Goal: Task Accomplishment & Management: Use online tool/utility

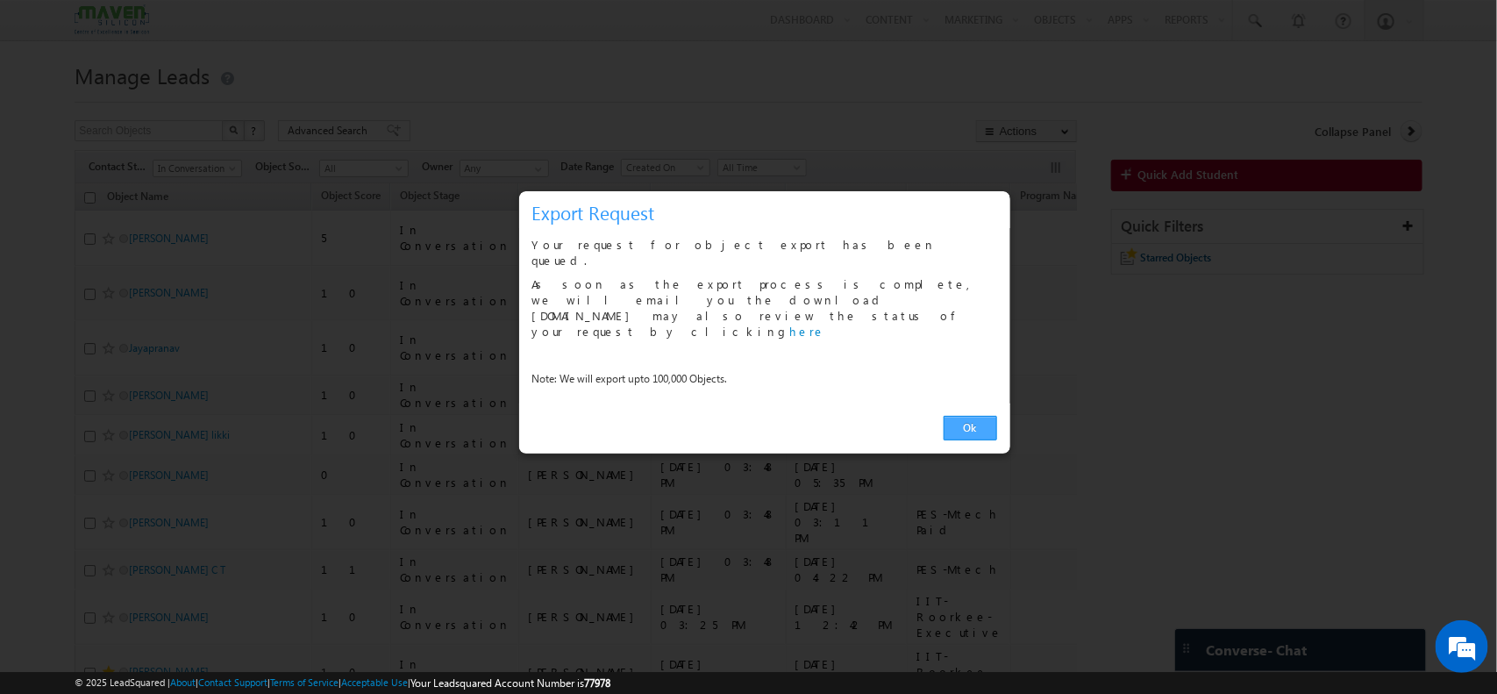
click at [976, 416] on link "Ok" at bounding box center [969, 428] width 53 height 25
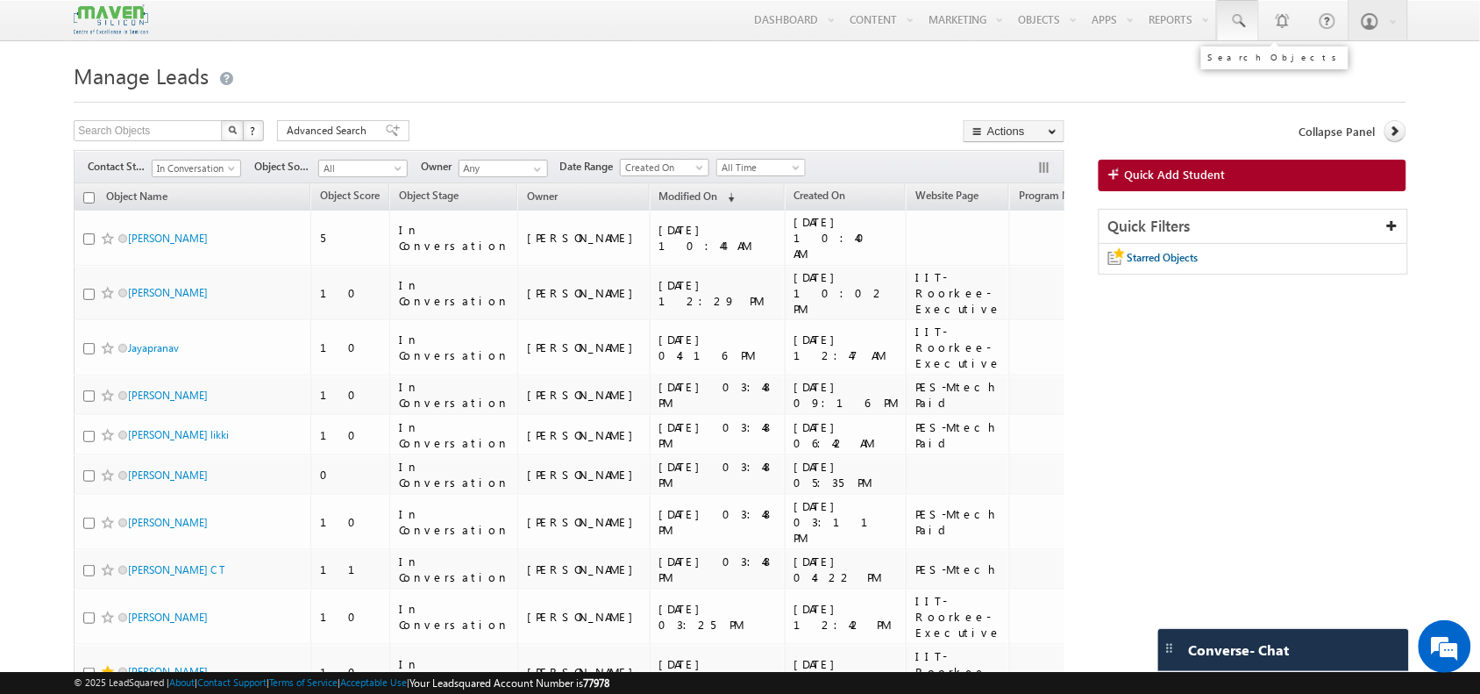
click at [1245, 22] on span at bounding box center [1238, 21] width 18 height 18
click at [1263, 70] on input "7754088352" at bounding box center [1345, 68] width 238 height 21
type input "7754088352"
click at [220, 167] on span "In Conversation" at bounding box center [194, 168] width 83 height 16
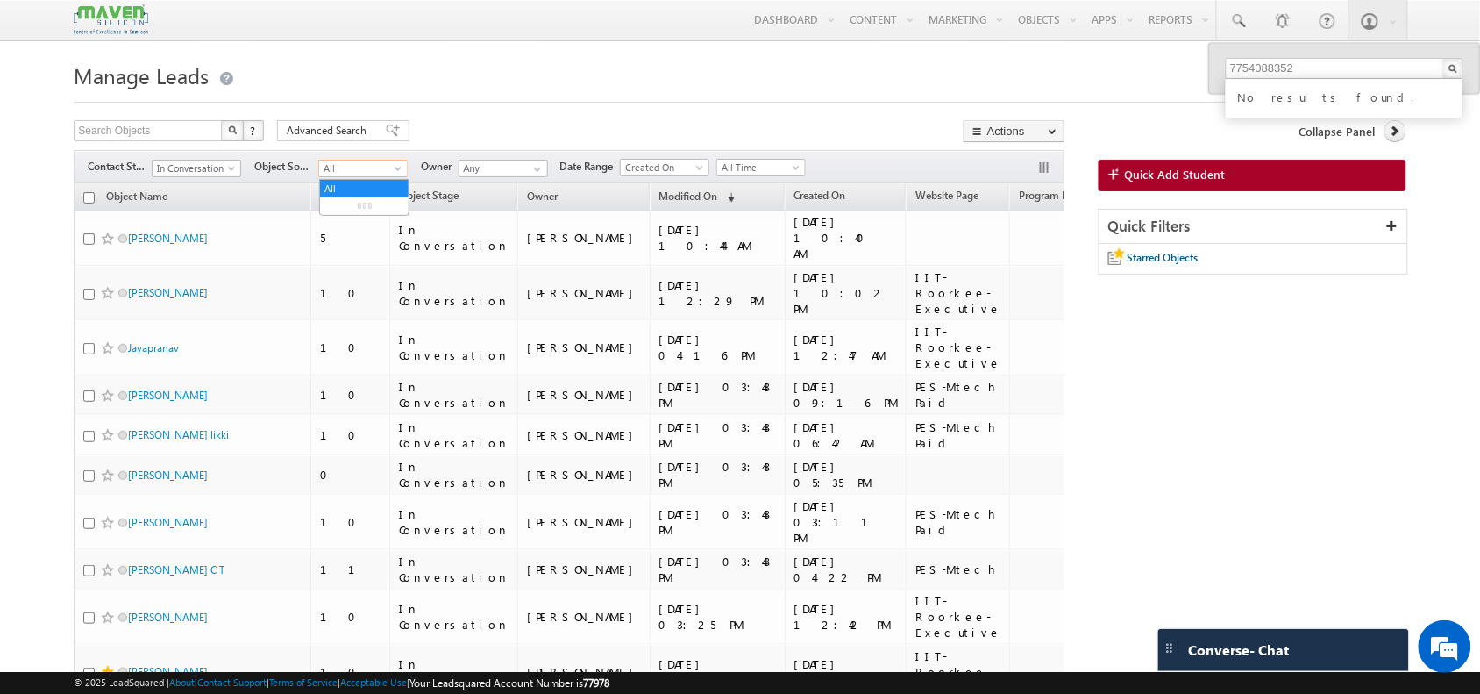
click at [369, 174] on span "All" at bounding box center [360, 168] width 83 height 16
click at [313, 125] on span "Advanced Search" at bounding box center [329, 131] width 85 height 16
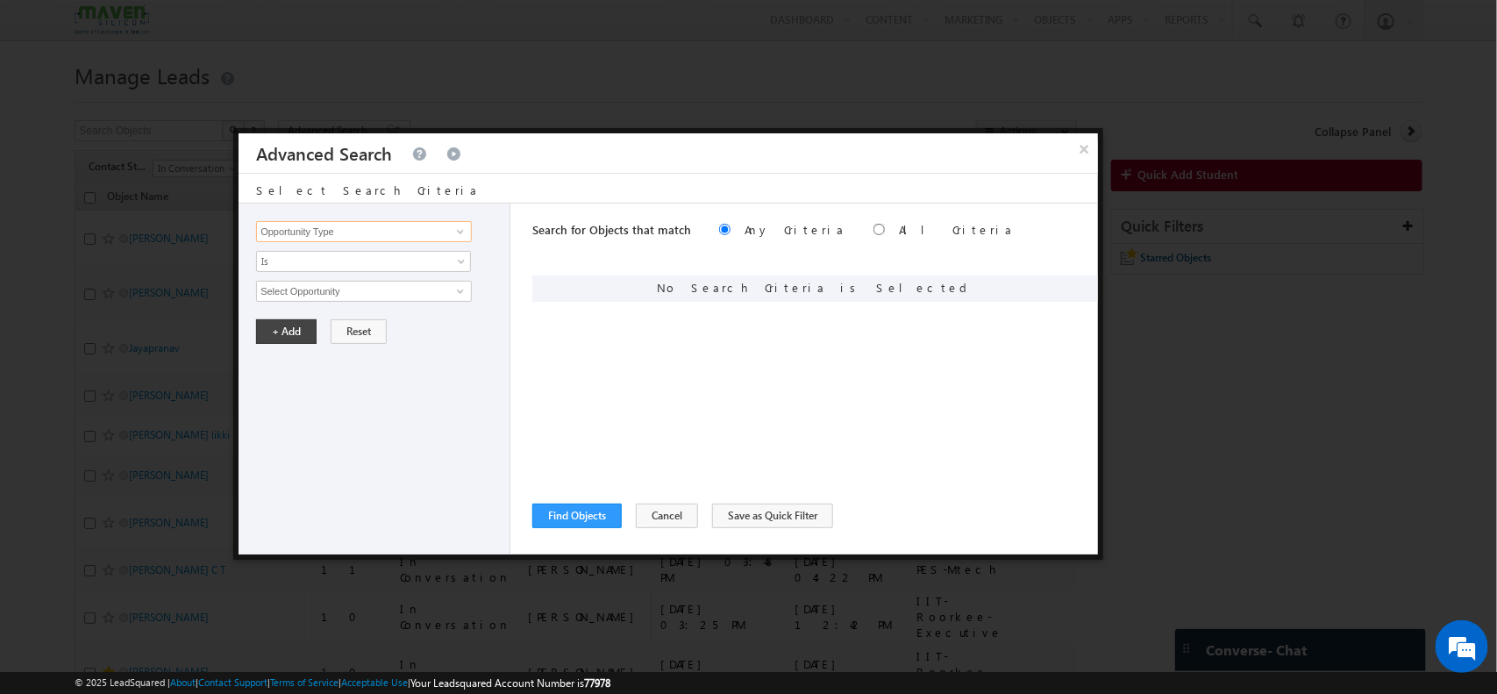
click at [386, 233] on input "Opportunity Type" at bounding box center [364, 231] width 216 height 21
click at [463, 228] on span at bounding box center [460, 231] width 14 height 14
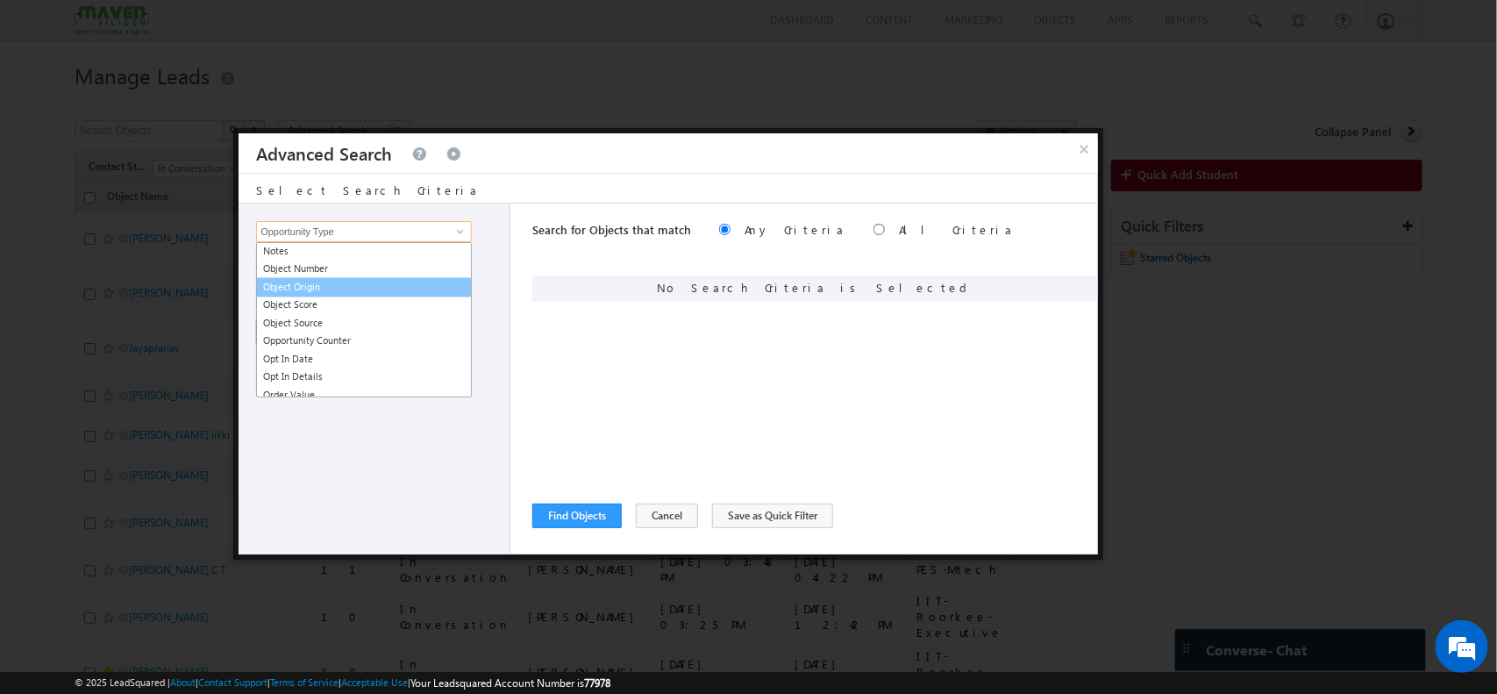
scroll to position [1530, 0]
click at [361, 312] on link "Object Source" at bounding box center [364, 320] width 216 height 20
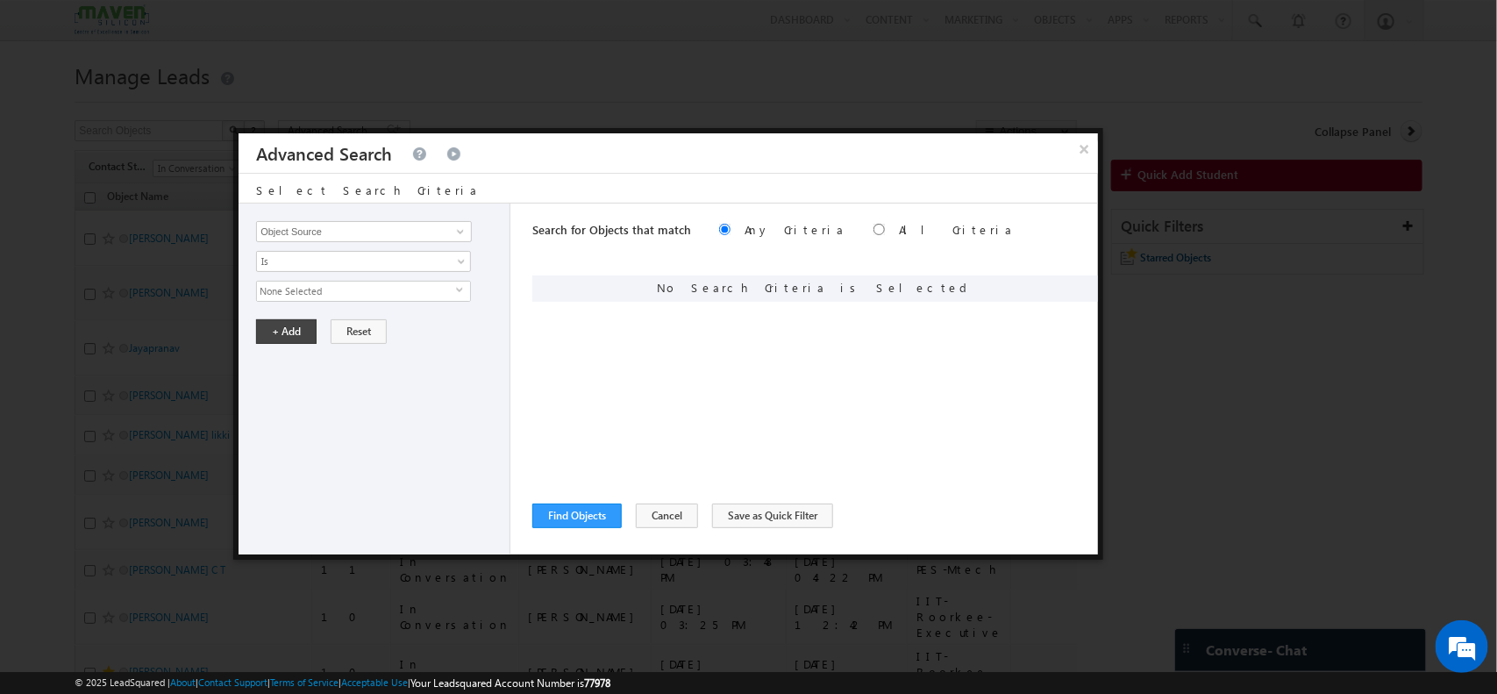
click at [349, 292] on span "None Selected" at bounding box center [356, 290] width 199 height 19
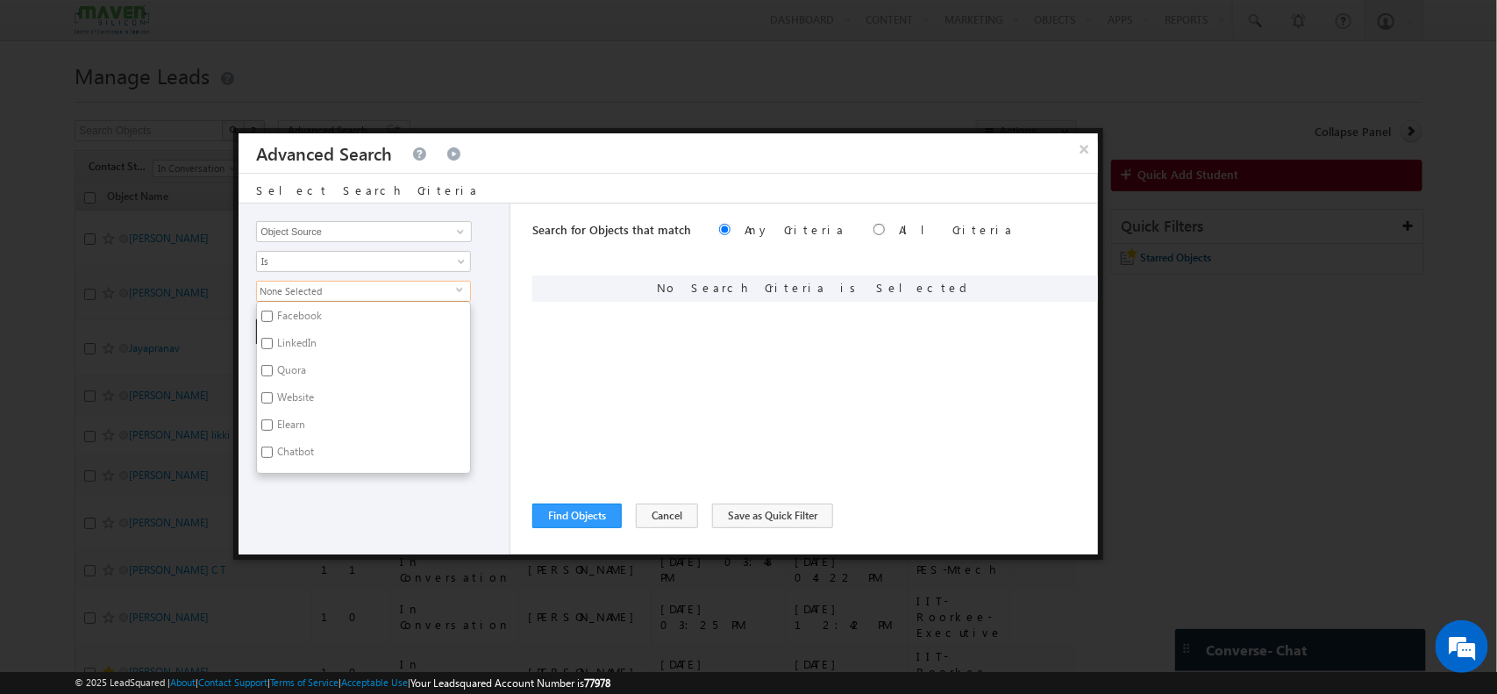
scroll to position [301, 0]
click at [399, 224] on input "Object Source" at bounding box center [364, 231] width 216 height 21
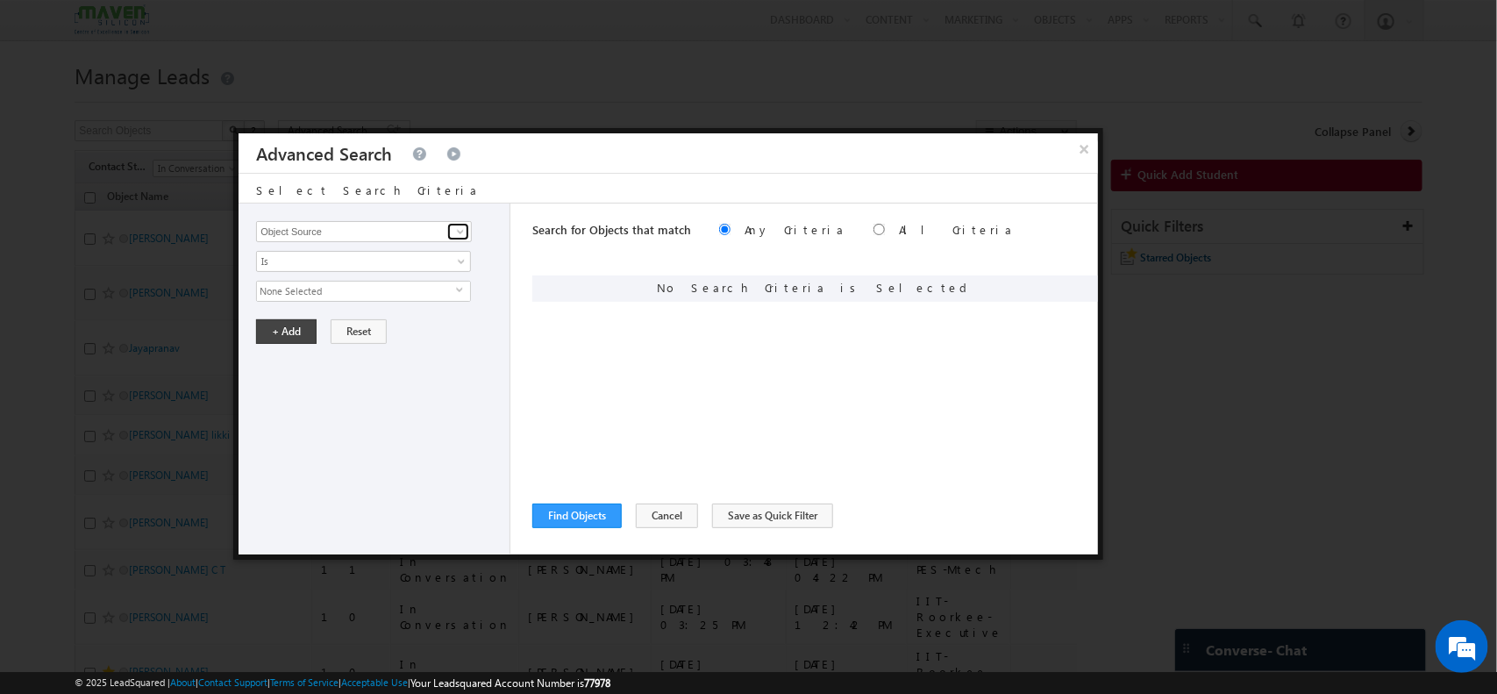
click at [460, 226] on span at bounding box center [460, 231] width 14 height 14
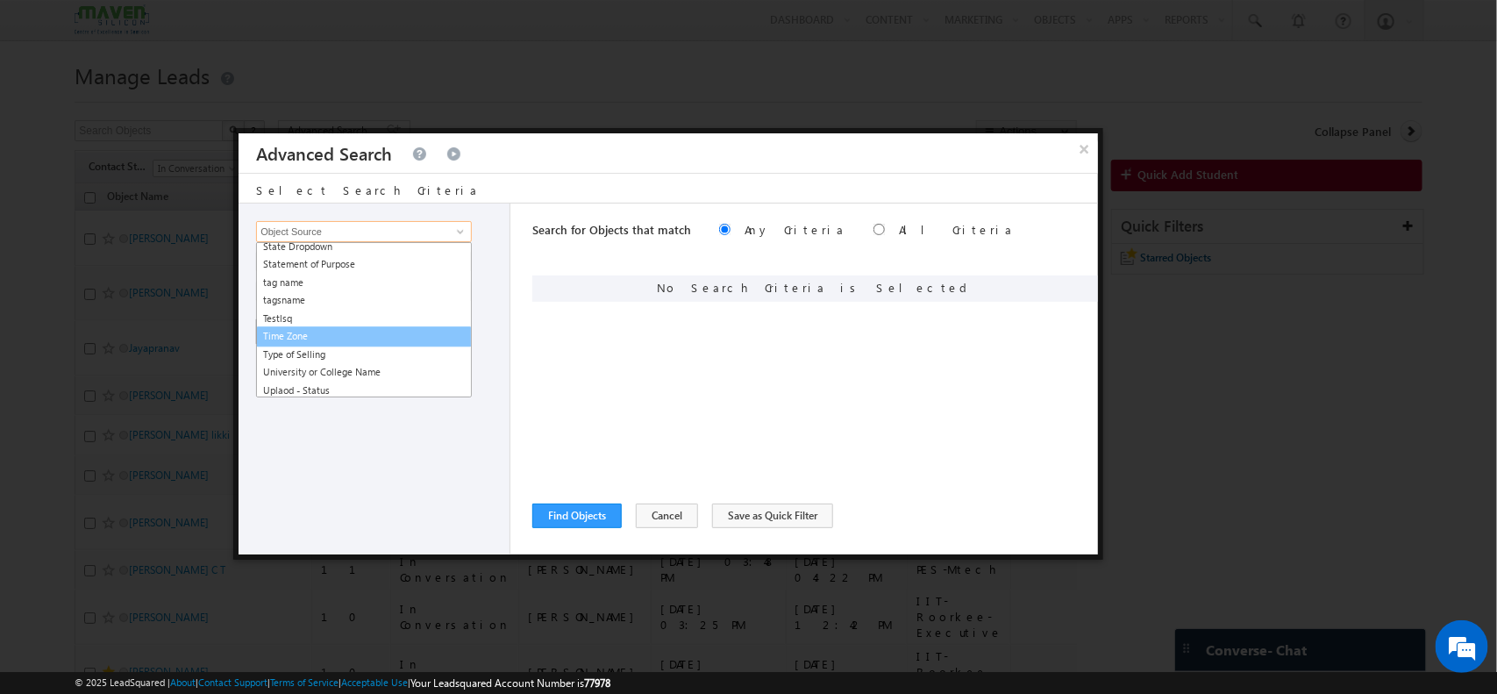
scroll to position [2141, 0]
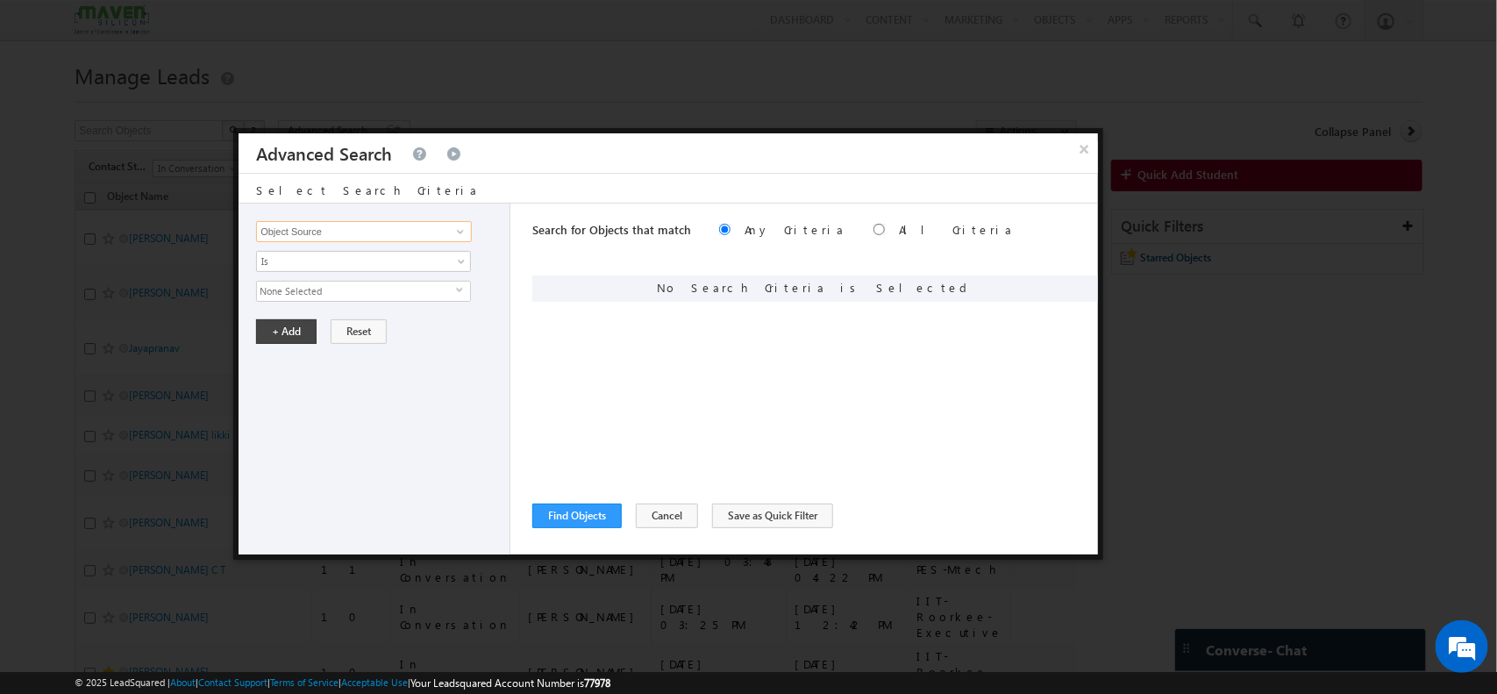
click at [426, 228] on input "Object Source" at bounding box center [364, 231] width 216 height 21
click at [466, 226] on span at bounding box center [460, 231] width 14 height 14
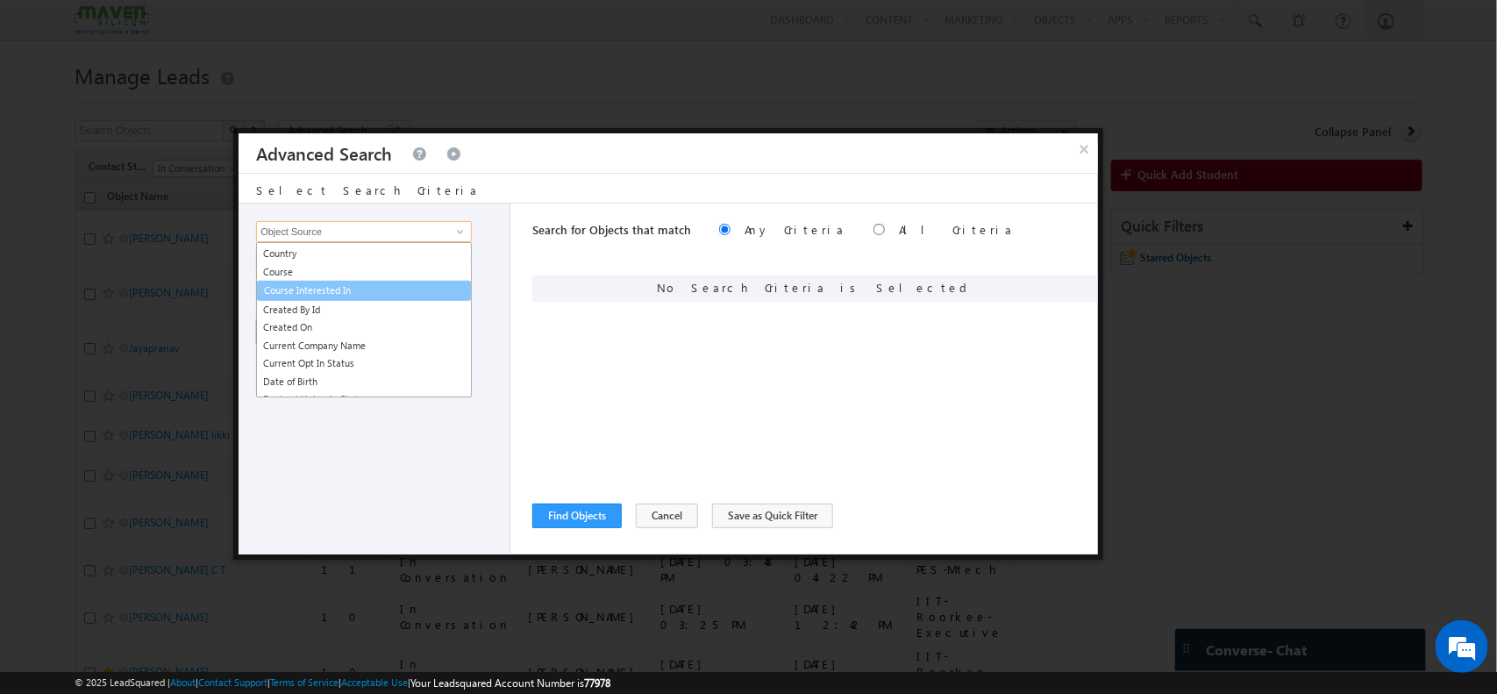
scroll to position [642, 0]
click at [368, 285] on link "Course Interested In" at bounding box center [364, 291] width 216 height 20
type input "Course Interested In"
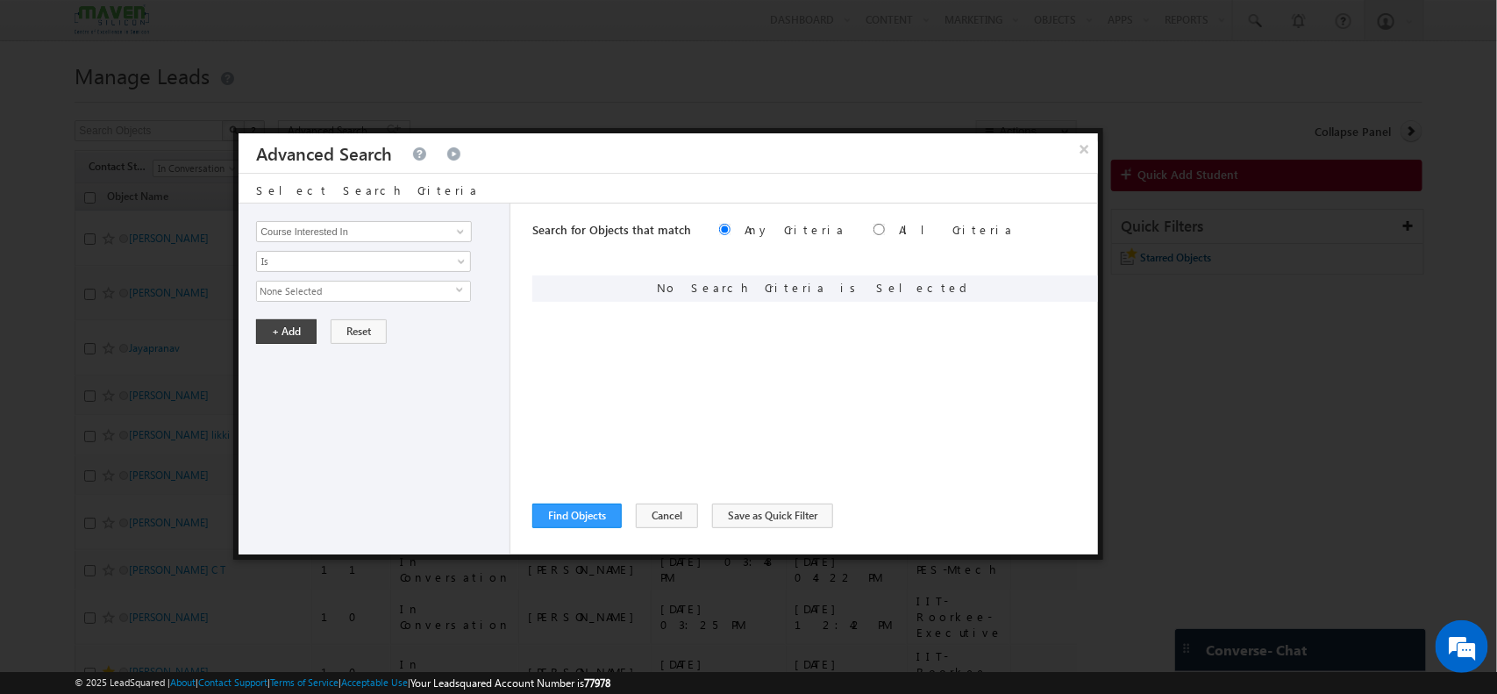
click at [347, 288] on span "None Selected" at bounding box center [356, 290] width 199 height 19
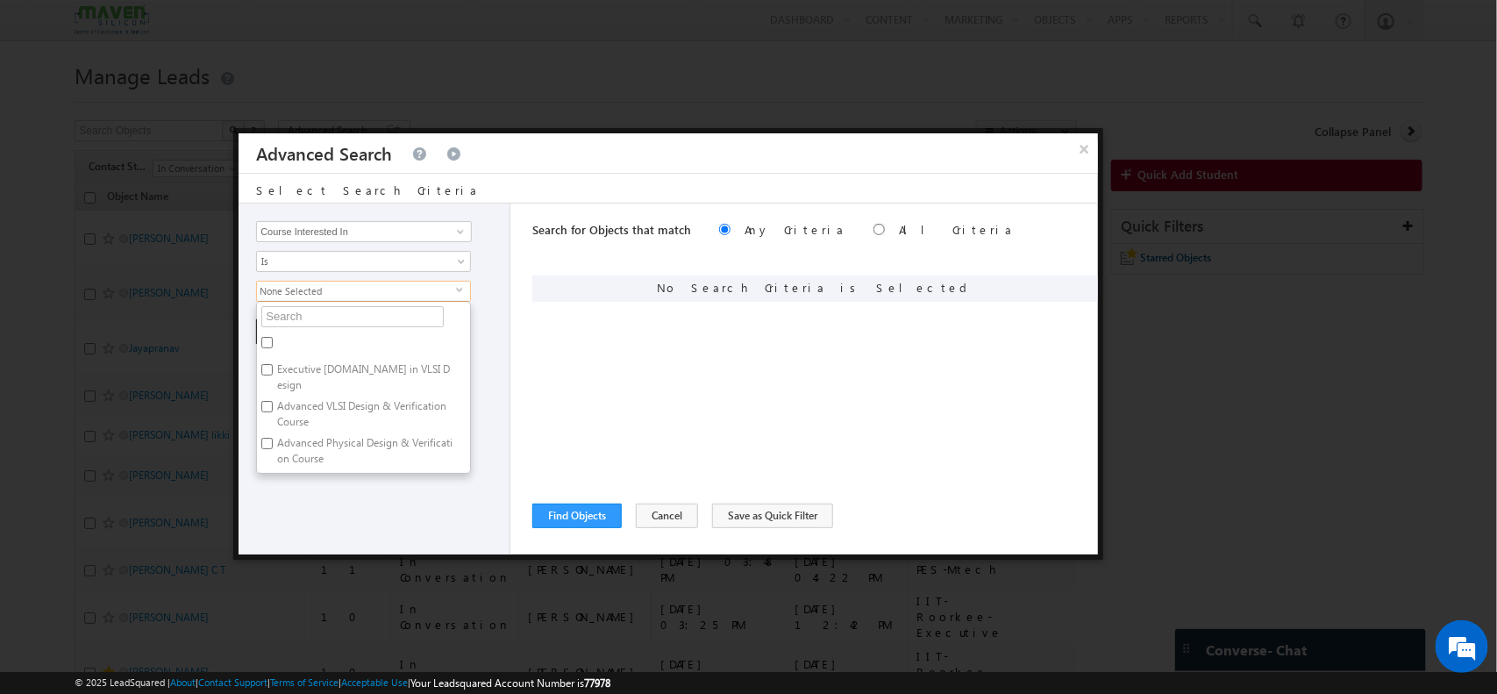
click at [374, 373] on label "Executive M.Tech in VLSI Design" at bounding box center [363, 377] width 213 height 37
click at [273, 373] on input "Executive M.Tech in VLSI Design" at bounding box center [266, 369] width 11 height 11
checkbox input "true"
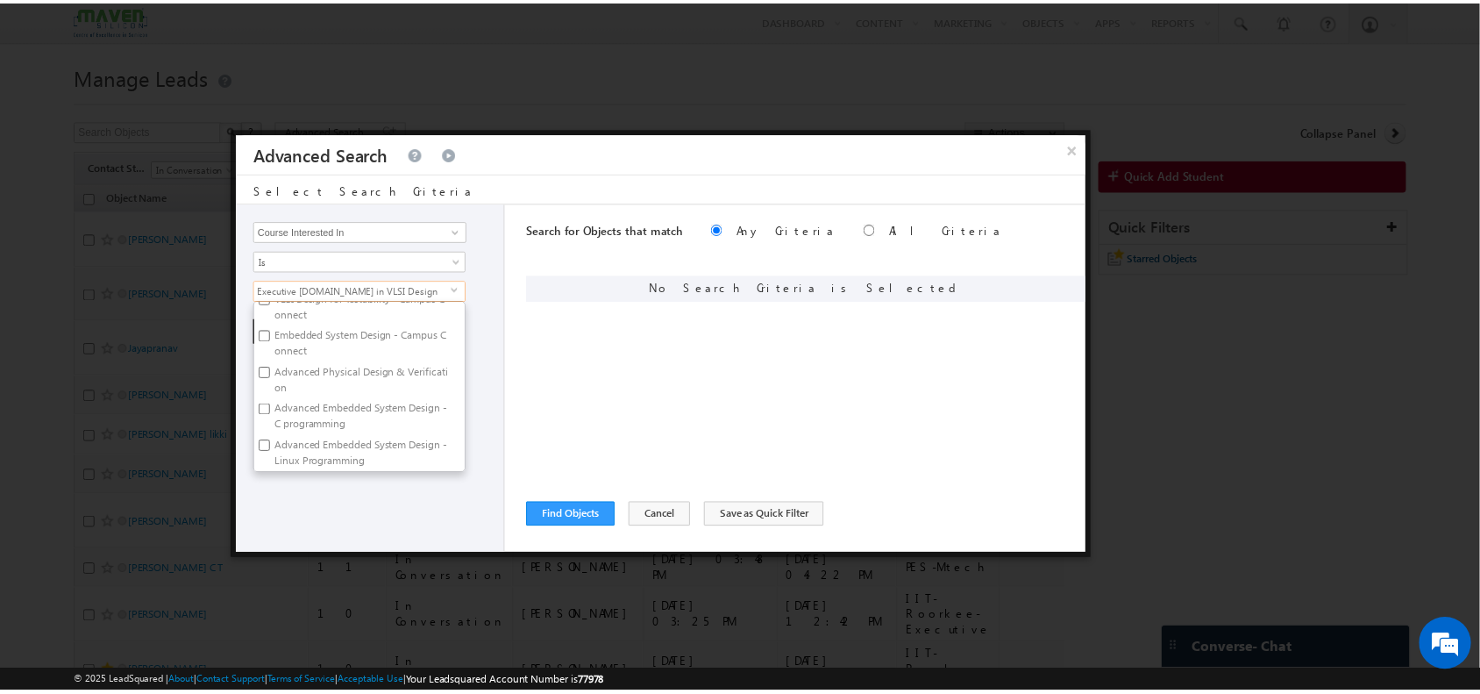
scroll to position [1689, 0]
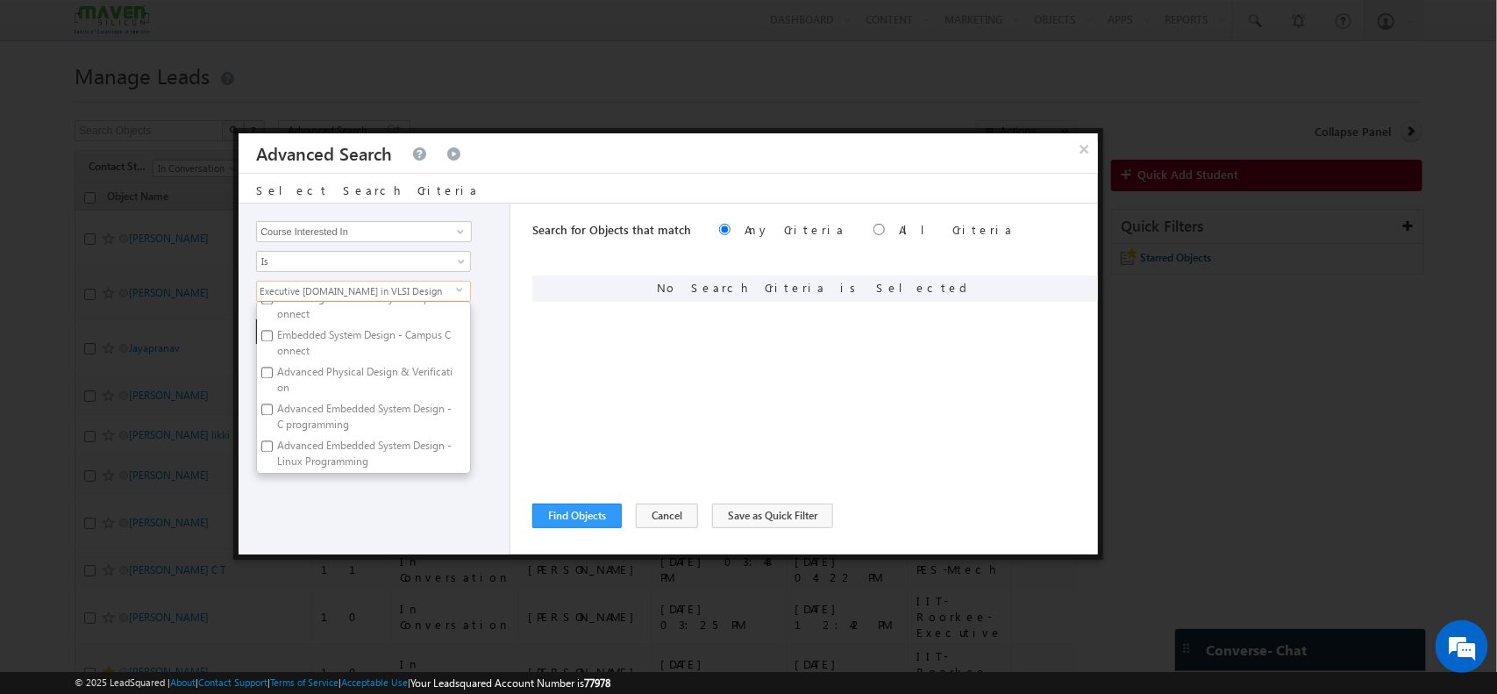
click at [574, 374] on div "Search for Objects that match Any Criteria All Criteria Note that the current t…" at bounding box center [815, 378] width 566 height 351
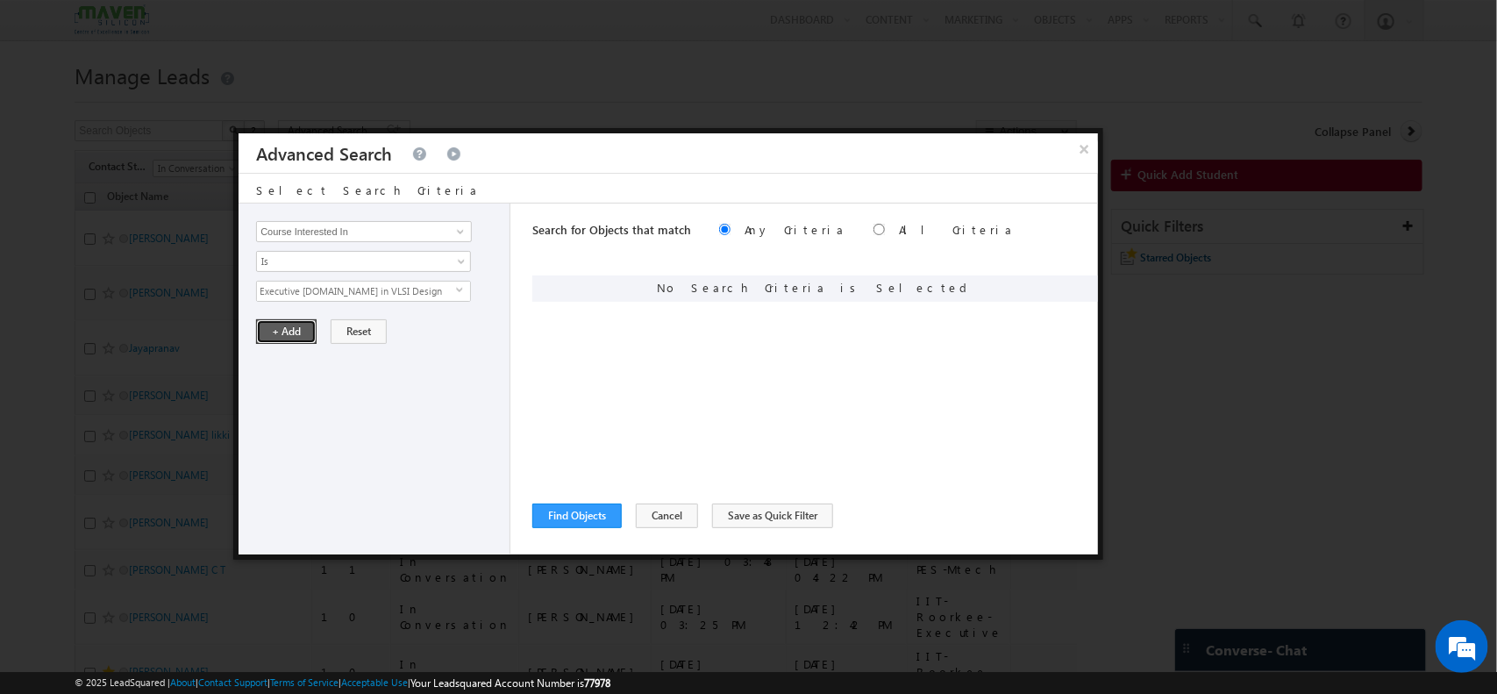
click at [296, 326] on button "+ Add" at bounding box center [286, 331] width 60 height 25
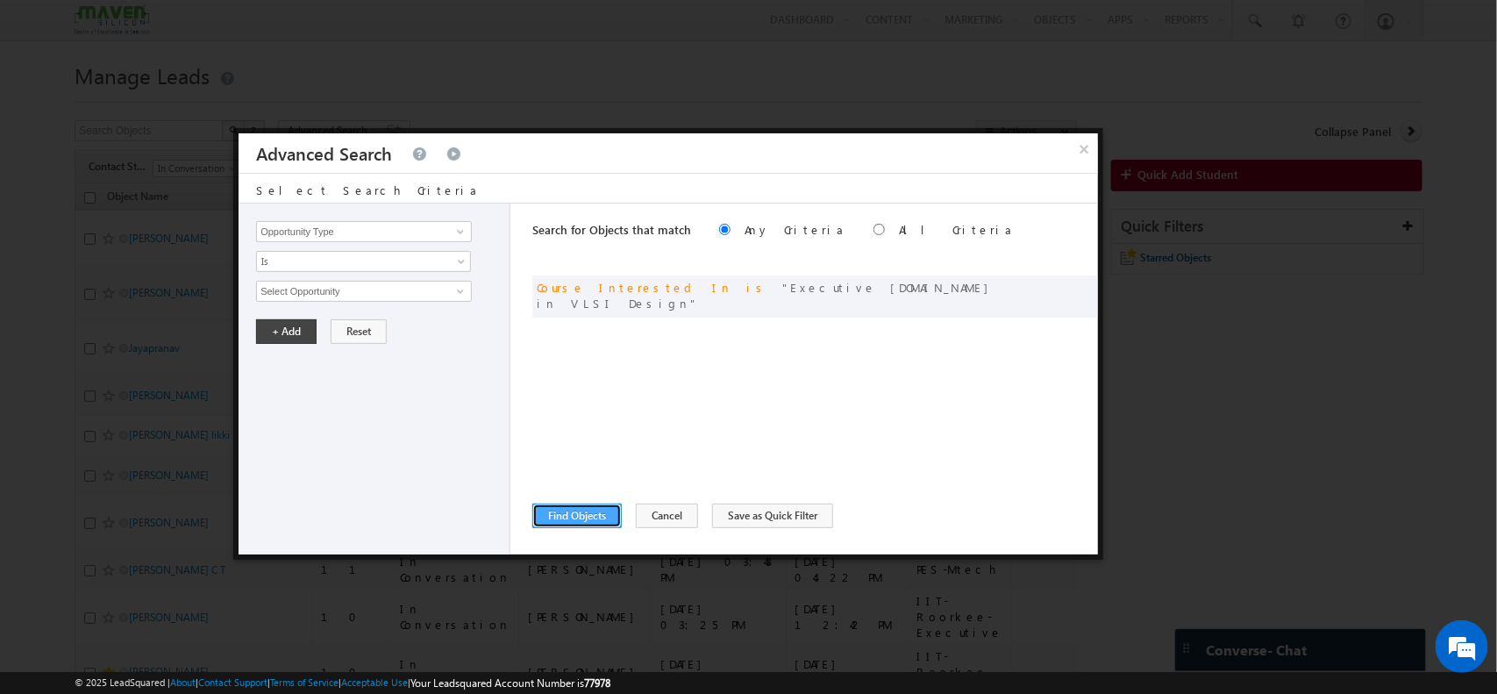
click at [561, 511] on button "Find Objects" at bounding box center [576, 515] width 89 height 25
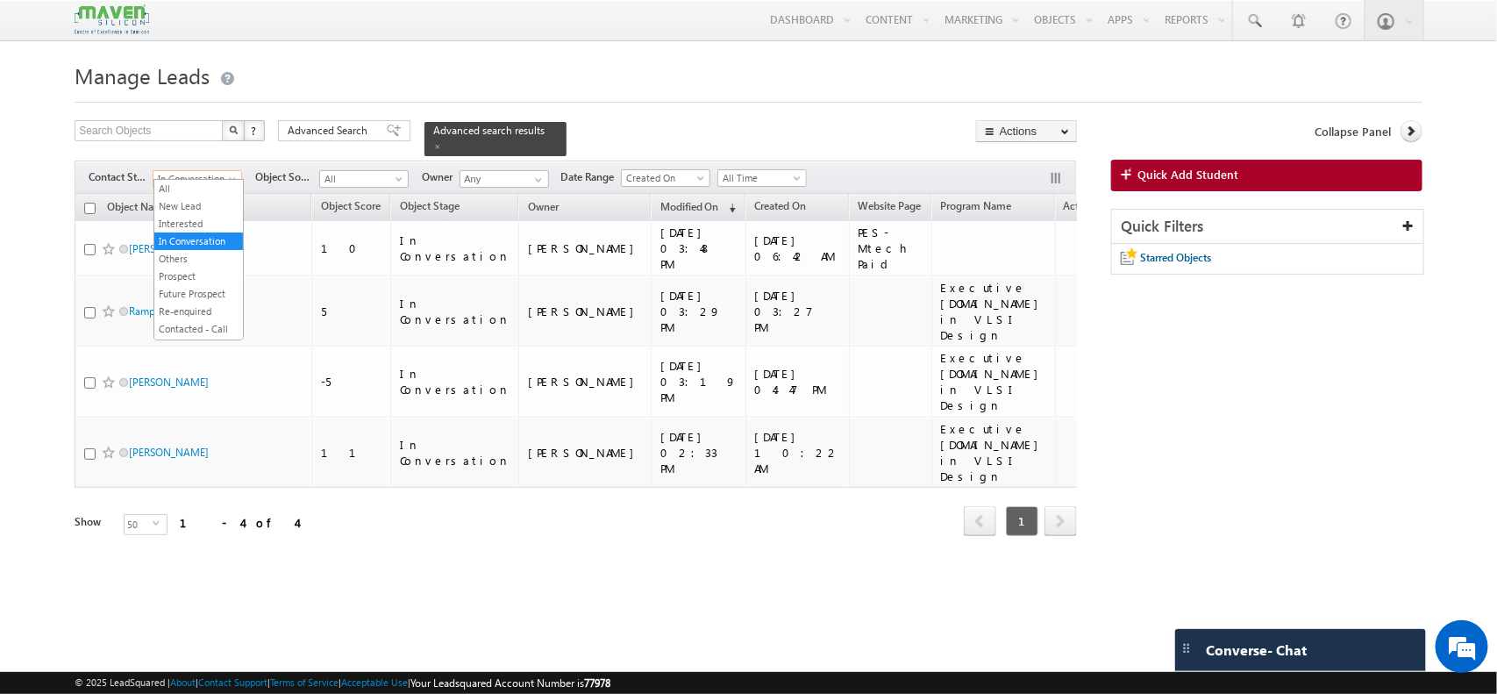
click at [228, 175] on span at bounding box center [234, 182] width 14 height 14
click at [174, 187] on link "All" at bounding box center [198, 189] width 89 height 16
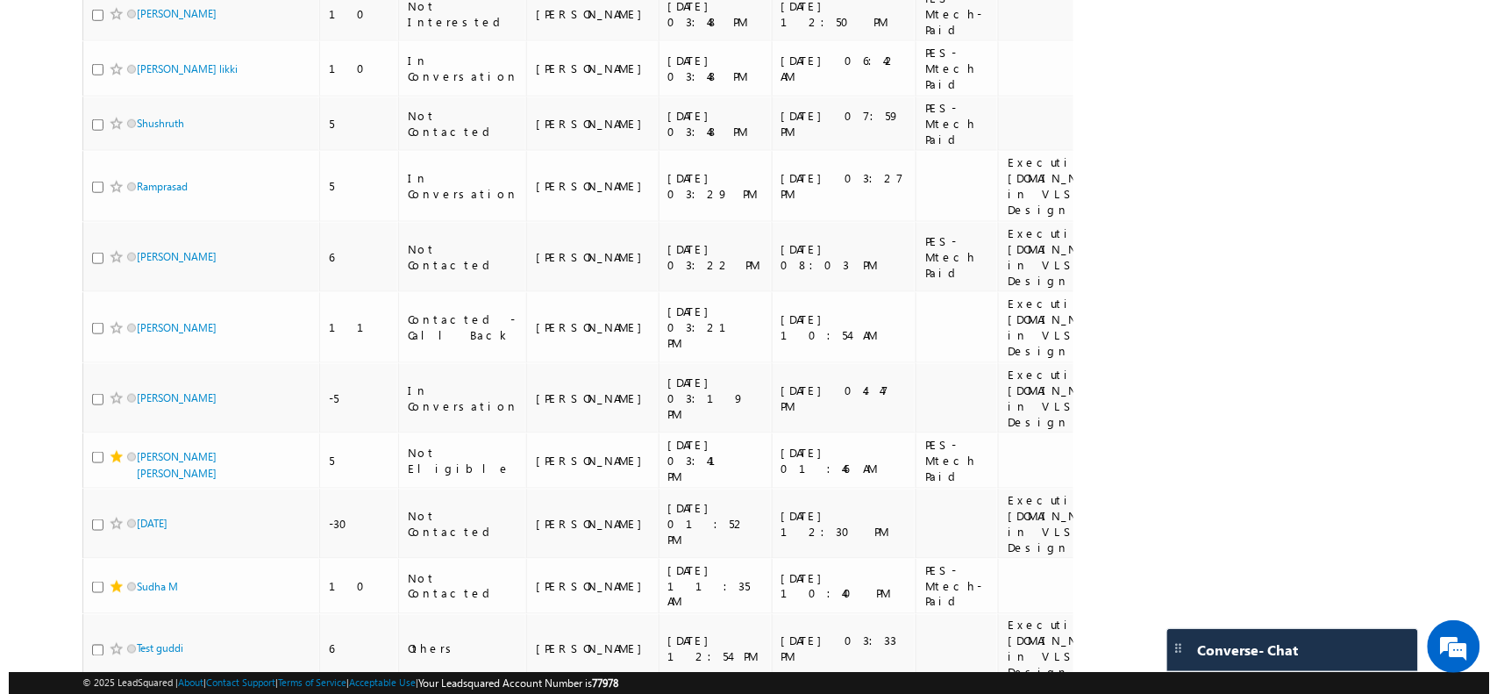
scroll to position [0, 0]
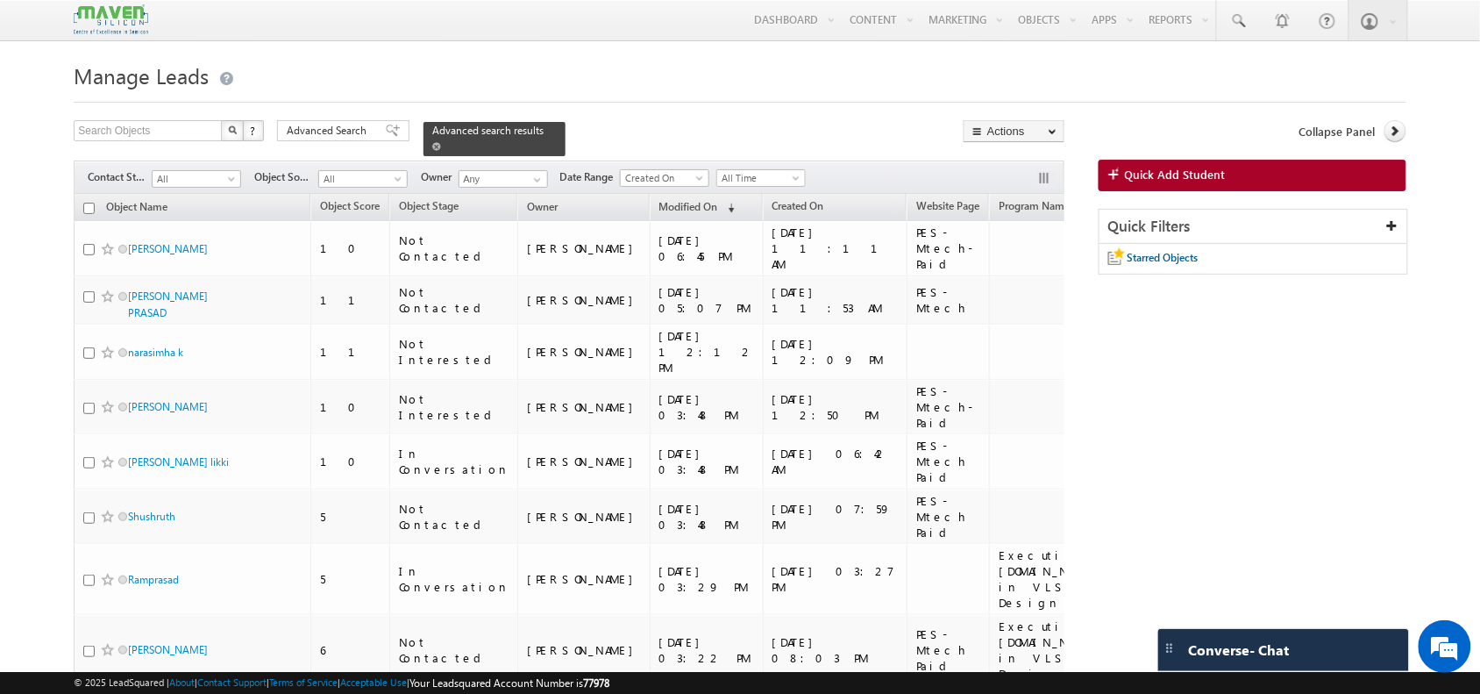
click at [456, 132] on span "Advanced search results" at bounding box center [487, 130] width 111 height 13
click at [323, 136] on span "Advanced Search" at bounding box center [329, 131] width 85 height 16
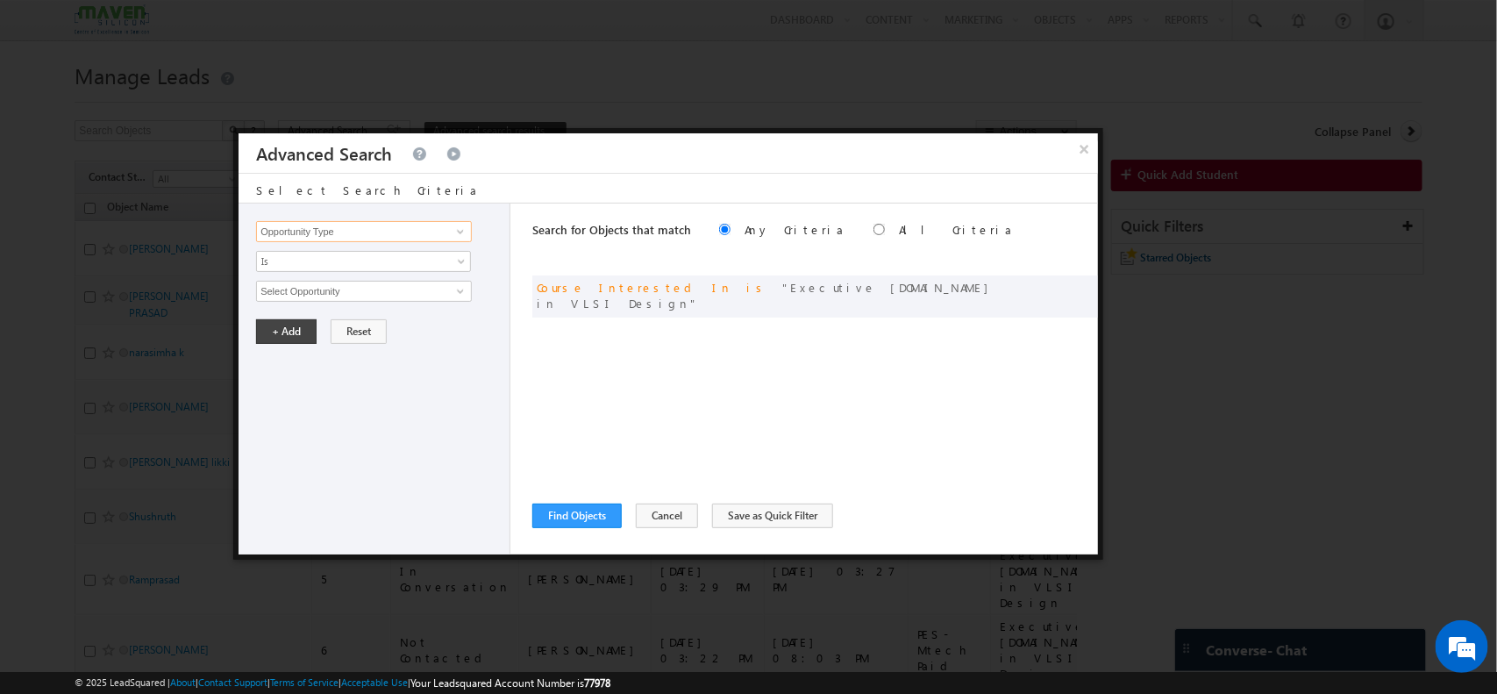
click at [445, 231] on input "Opportunity Type" at bounding box center [364, 231] width 216 height 21
click at [456, 231] on span at bounding box center [460, 231] width 14 height 14
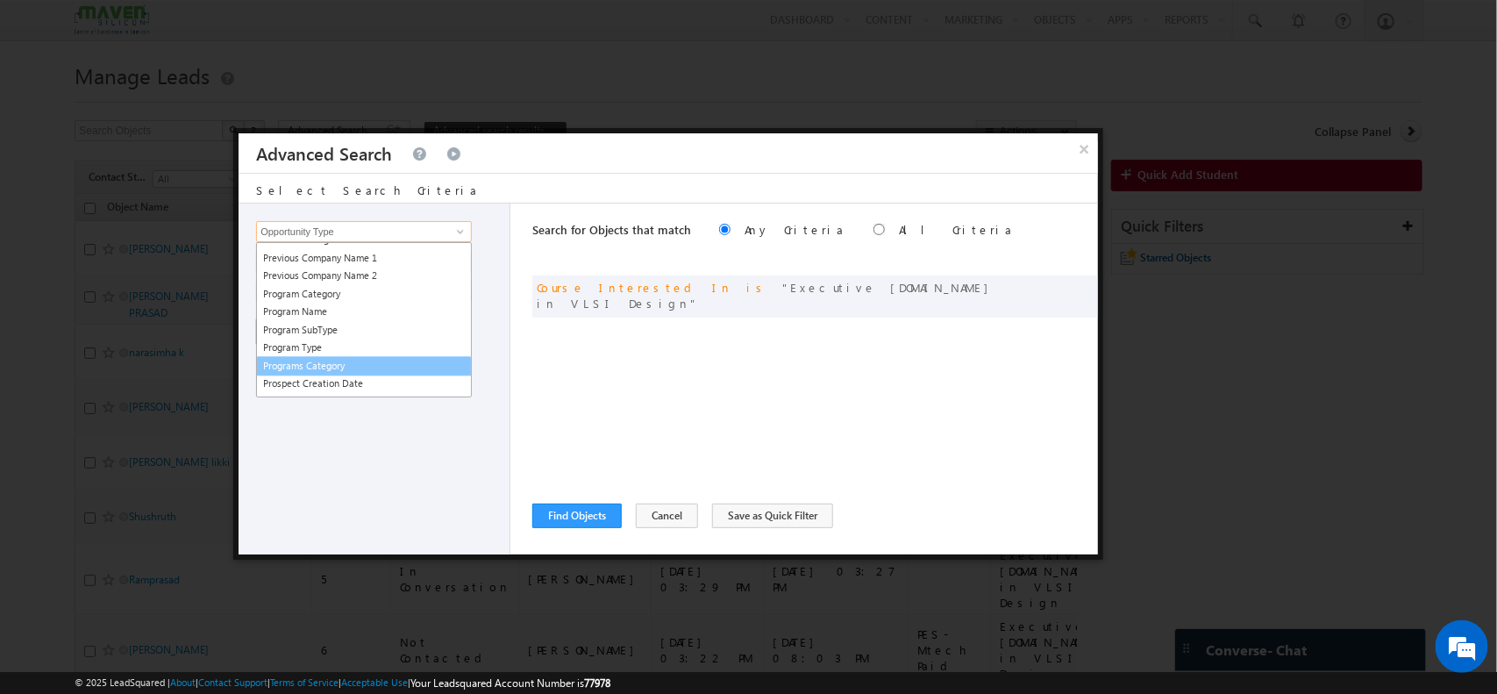
scroll to position [1756, 0]
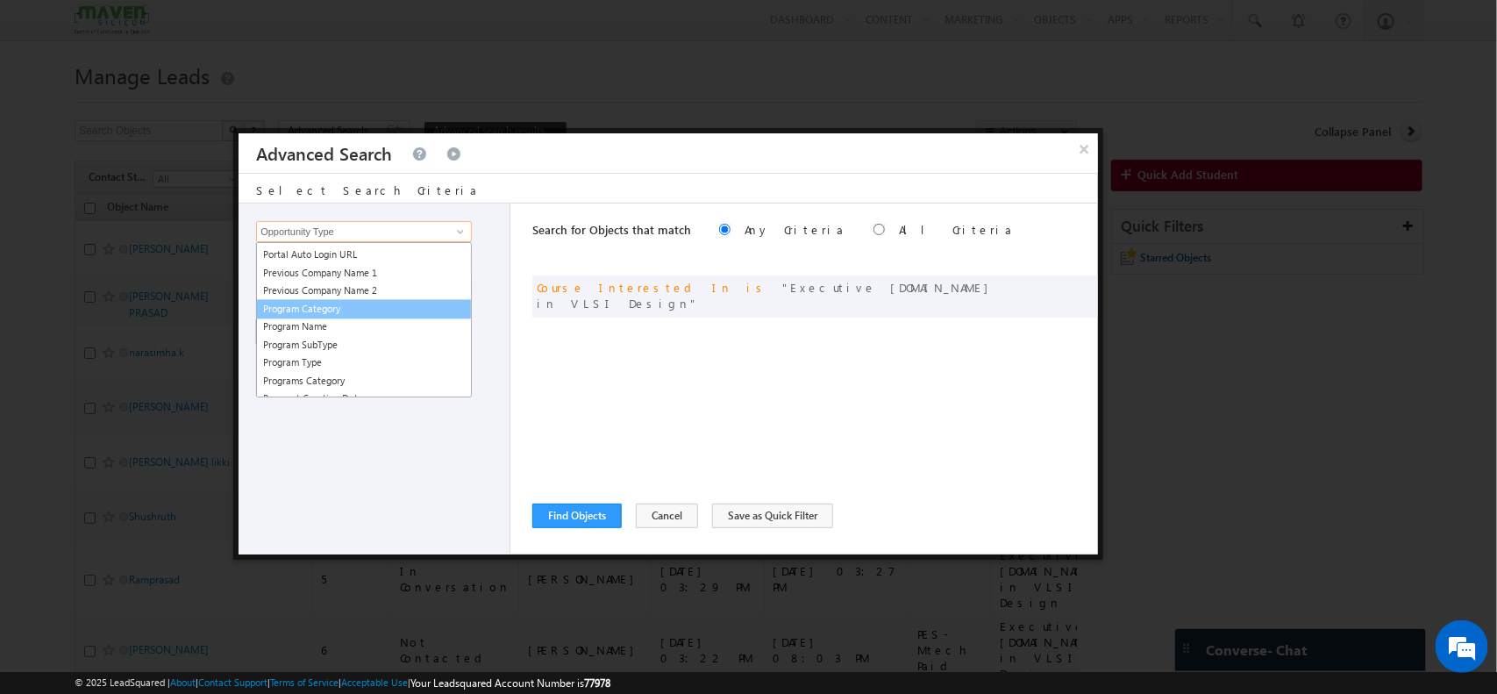
click at [374, 299] on link "Program Category" at bounding box center [364, 309] width 216 height 20
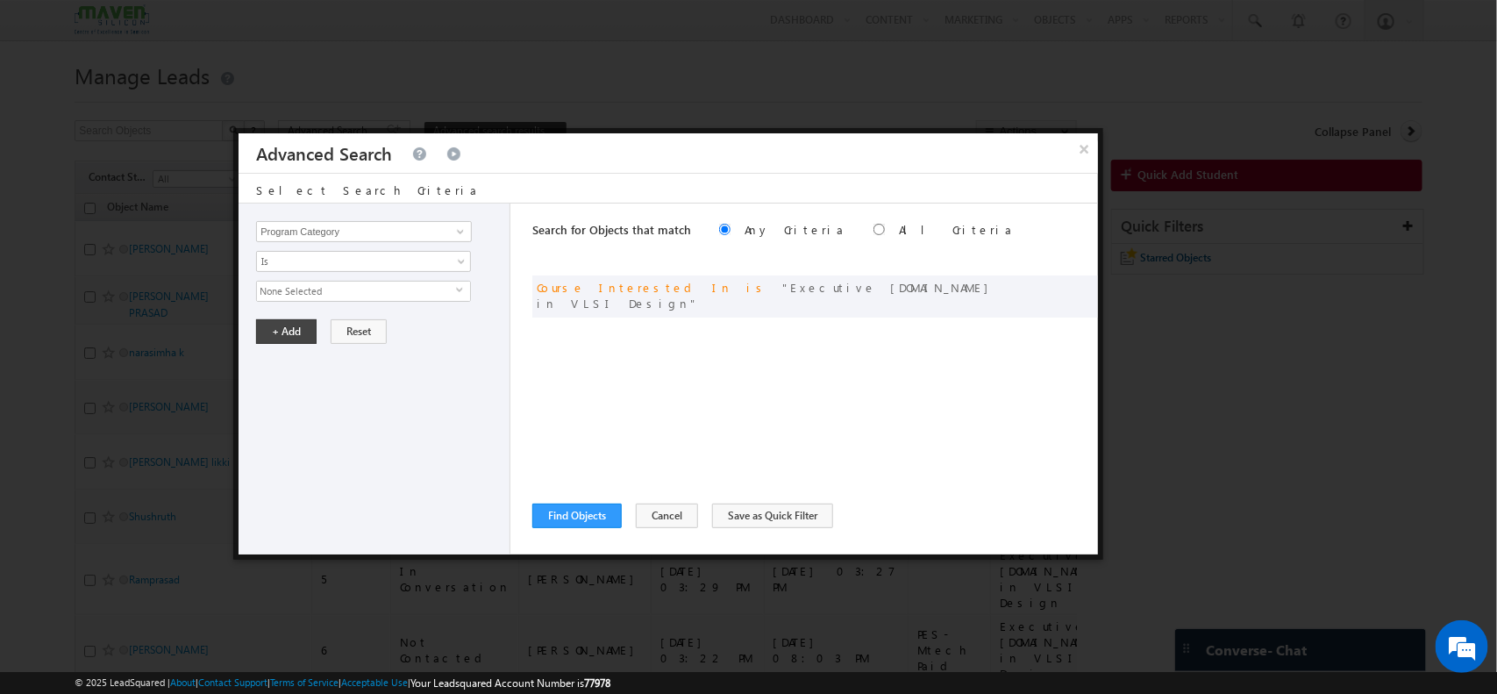
click at [348, 286] on span "None Selected" at bounding box center [356, 290] width 199 height 19
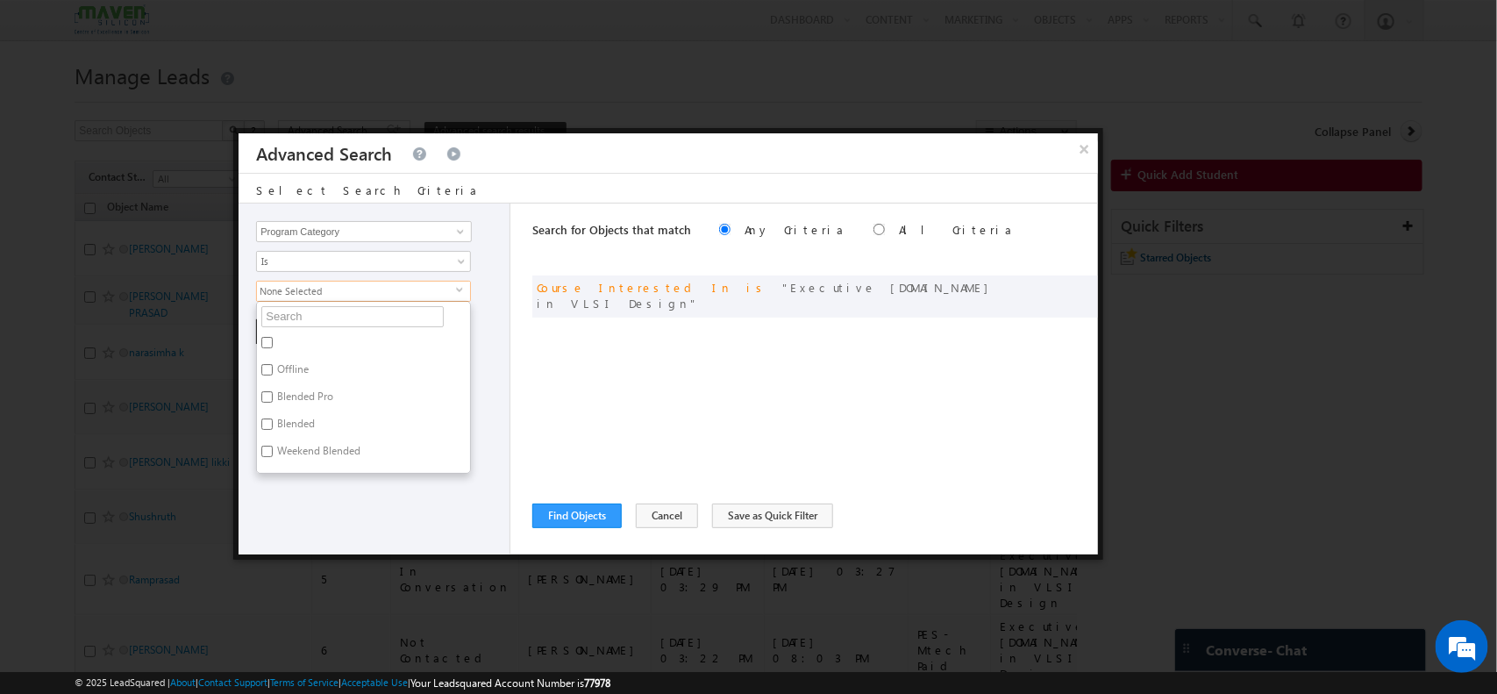
scroll to position [22, 0]
click at [370, 228] on input "Program Category" at bounding box center [364, 231] width 216 height 21
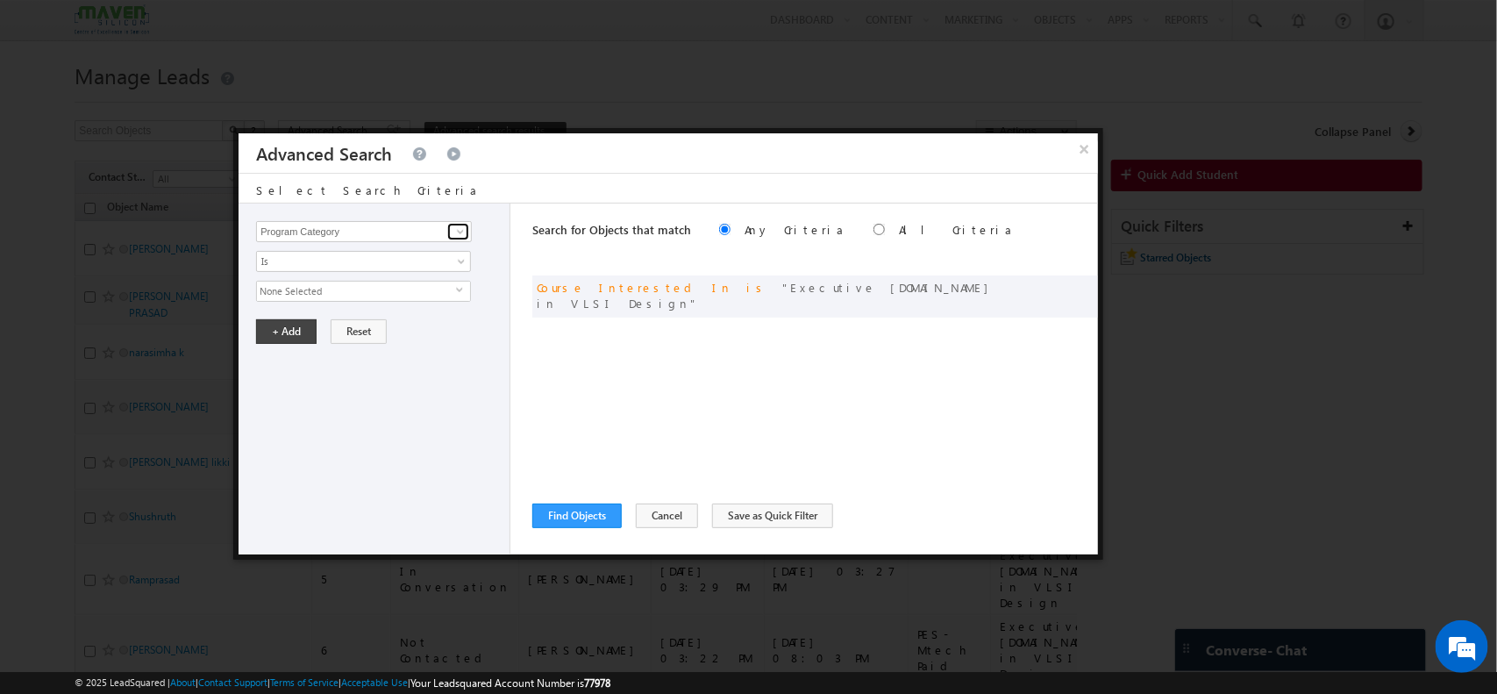
click at [462, 223] on link at bounding box center [458, 232] width 22 height 18
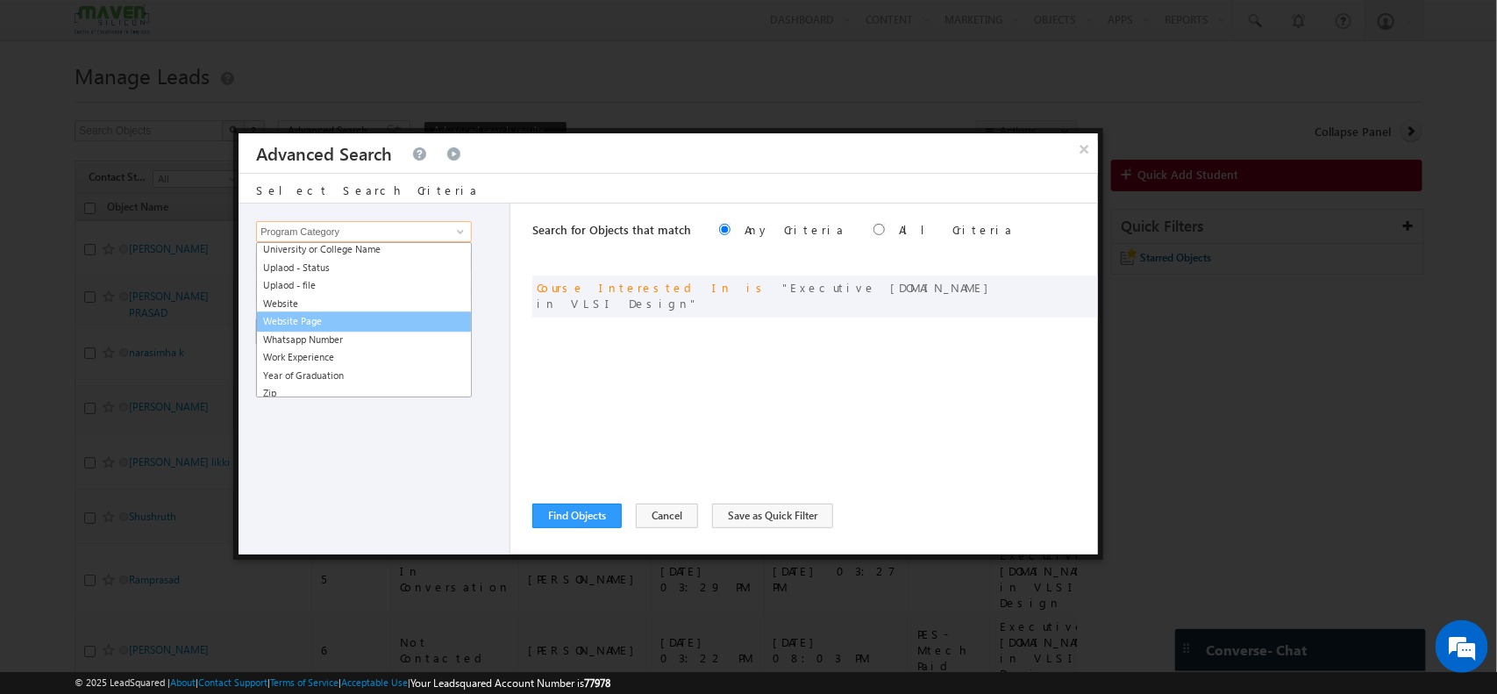
scroll to position [2267, 0]
click at [373, 352] on link "Work Experience" at bounding box center [364, 355] width 216 height 20
type input "Work Experience"
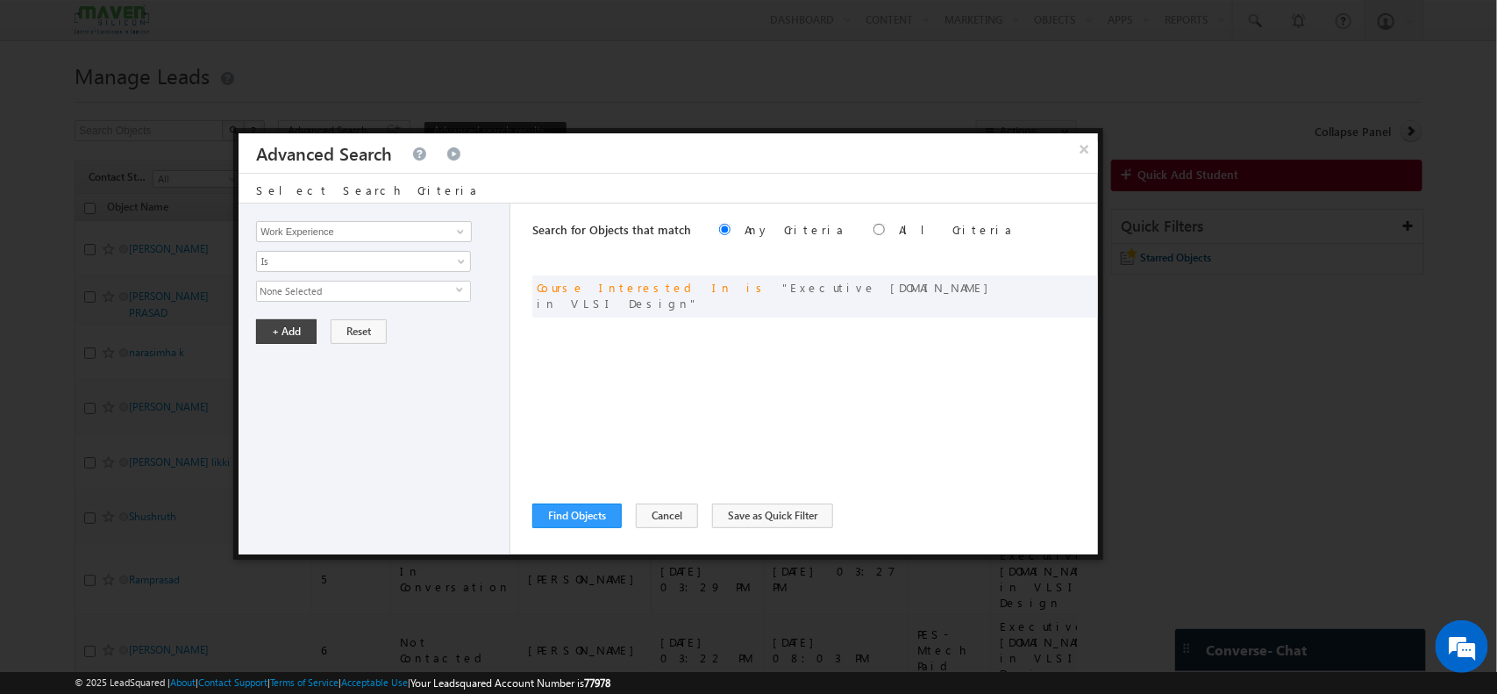
click at [364, 288] on span "None Selected" at bounding box center [356, 290] width 199 height 19
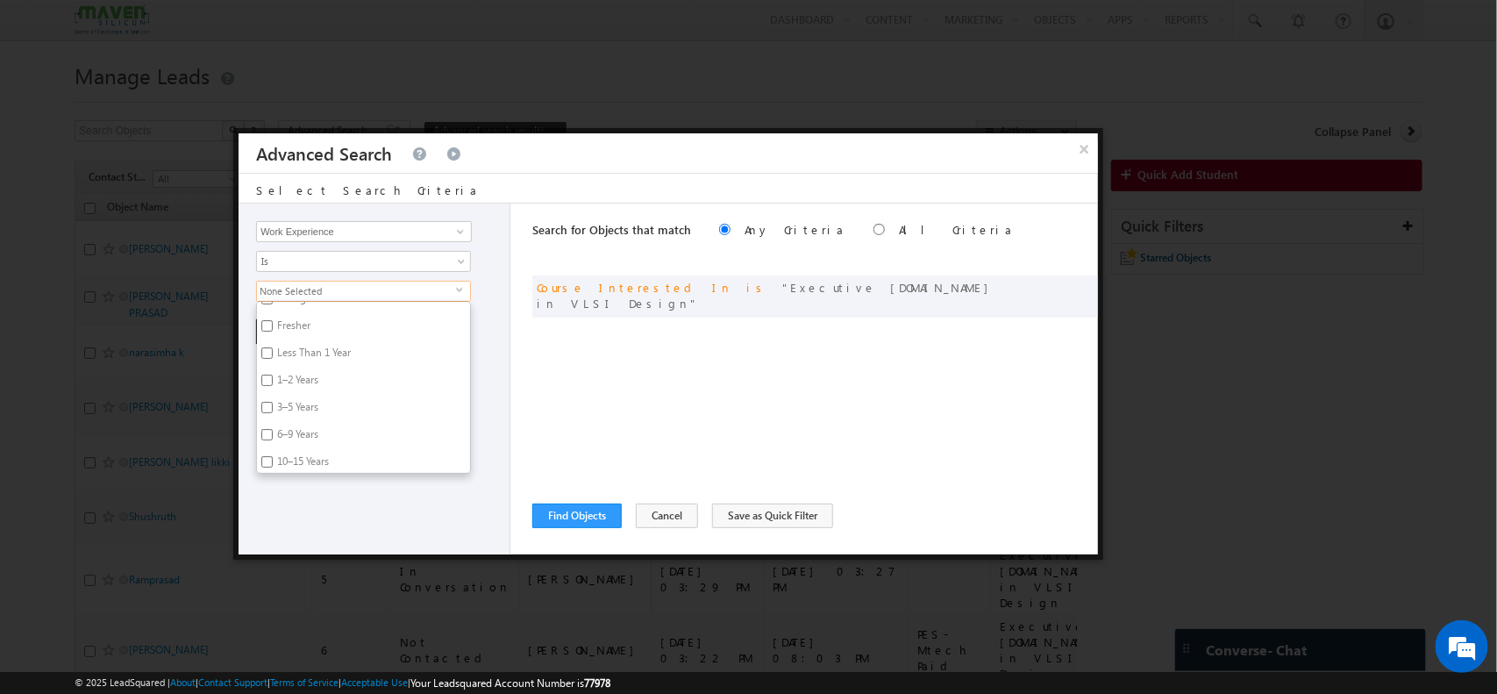
scroll to position [86, 0]
click at [263, 365] on input "1–2 Years" at bounding box center [266, 364] width 11 height 11
checkbox input "true"
click at [264, 388] on input "3–5 Years" at bounding box center [266, 392] width 11 height 11
checkbox input "true"
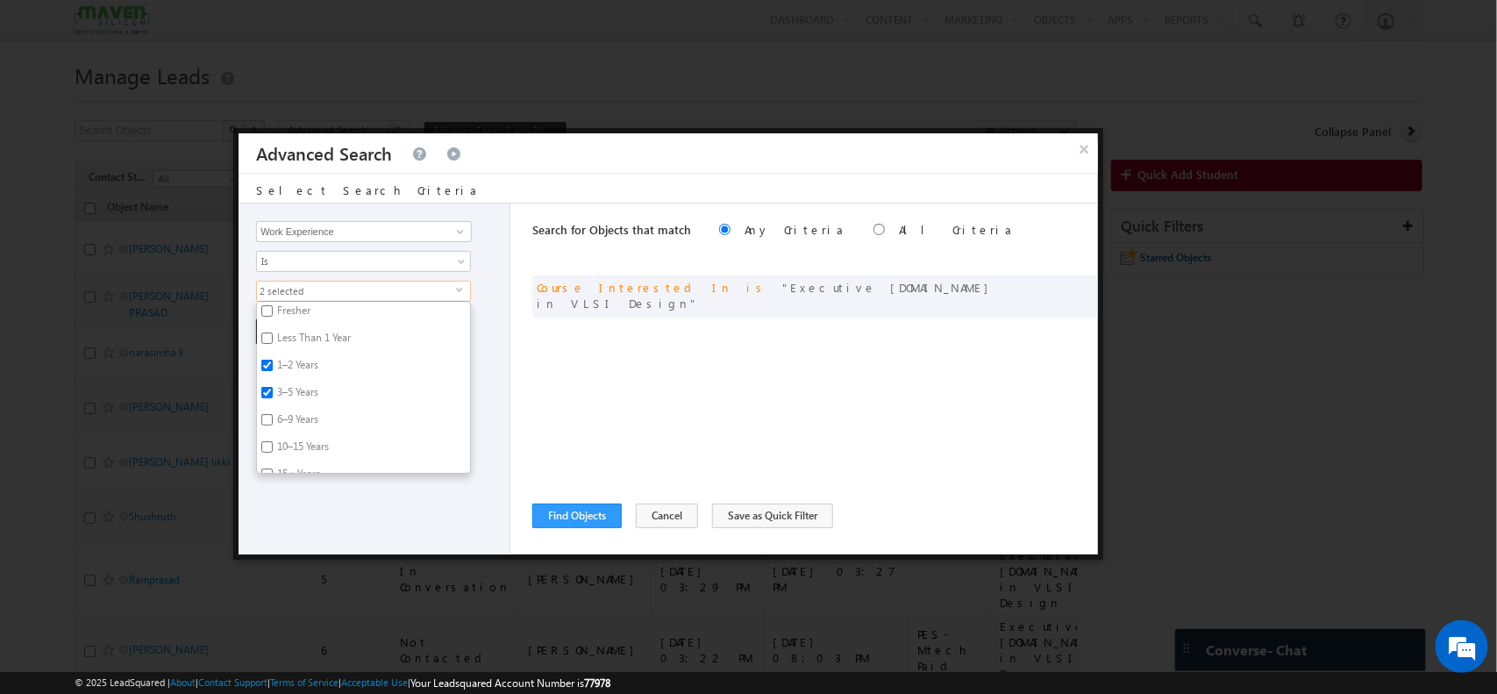
click at [263, 409] on label "6–9 Years" at bounding box center [296, 422] width 79 height 27
click at [263, 414] on input "6–9 Years" at bounding box center [266, 419] width 11 height 11
checkbox input "true"
click at [268, 439] on label "10–15 Years" at bounding box center [301, 449] width 89 height 27
click at [268, 441] on input "10–15 Years" at bounding box center [266, 446] width 11 height 11
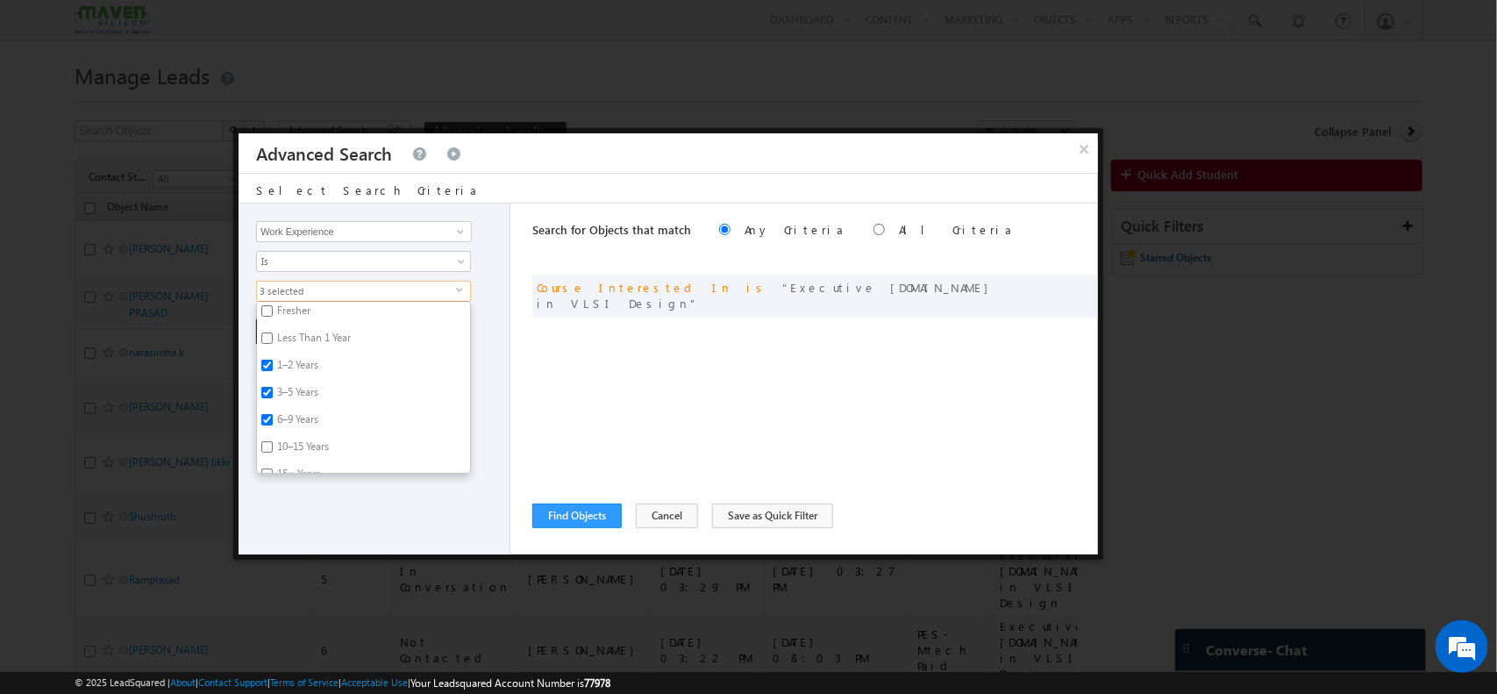
checkbox input "true"
click at [265, 459] on input "15+ Years" at bounding box center [266, 456] width 11 height 11
checkbox input "true"
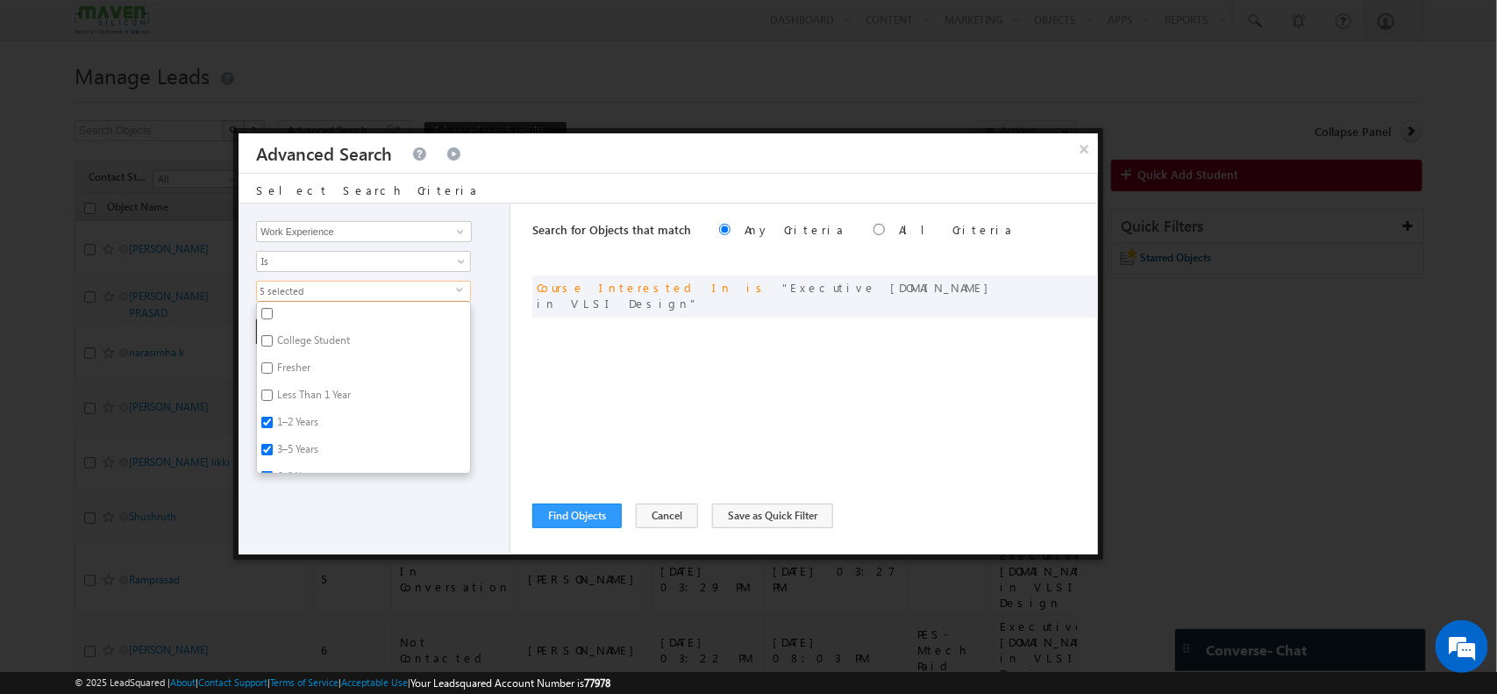
click at [269, 369] on input "Fresher" at bounding box center [266, 367] width 11 height 11
checkbox input "true"
click at [266, 342] on input "College Student" at bounding box center [266, 340] width 11 height 11
checkbox input "true"
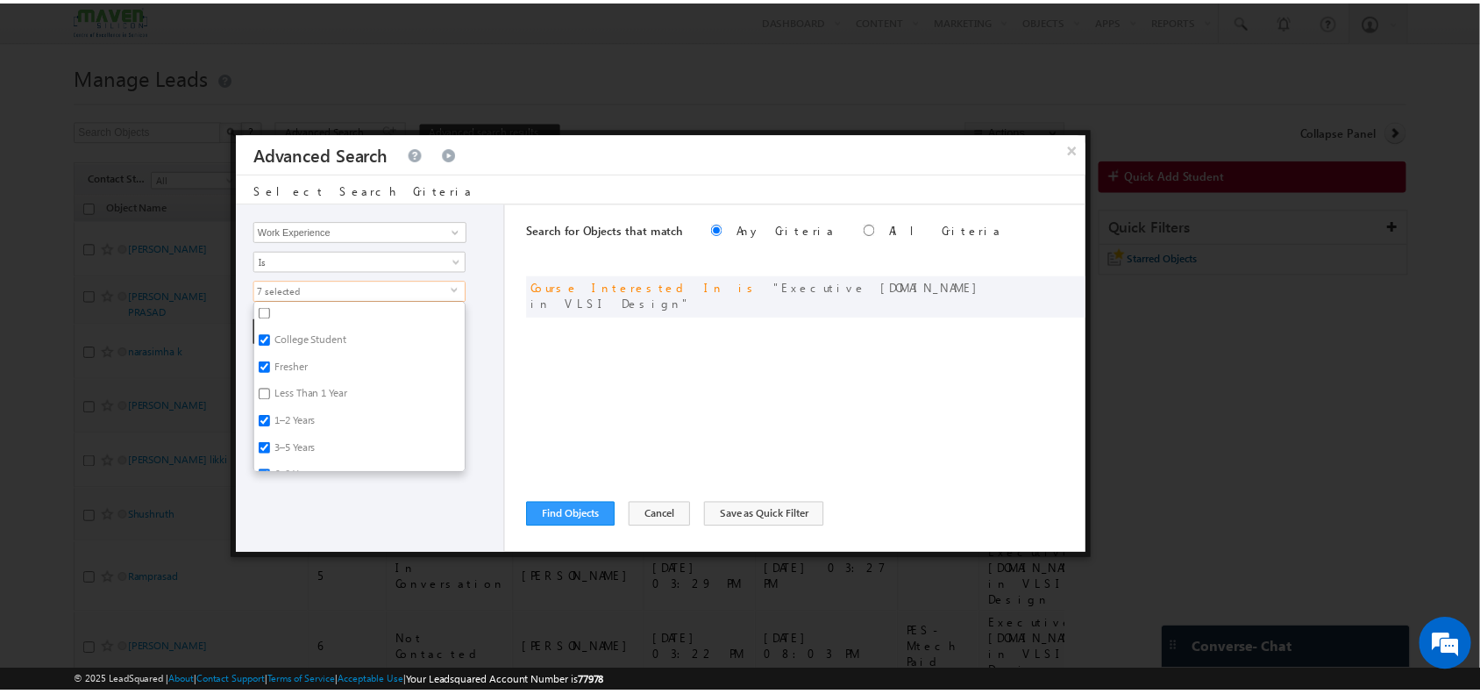
scroll to position [0, 0]
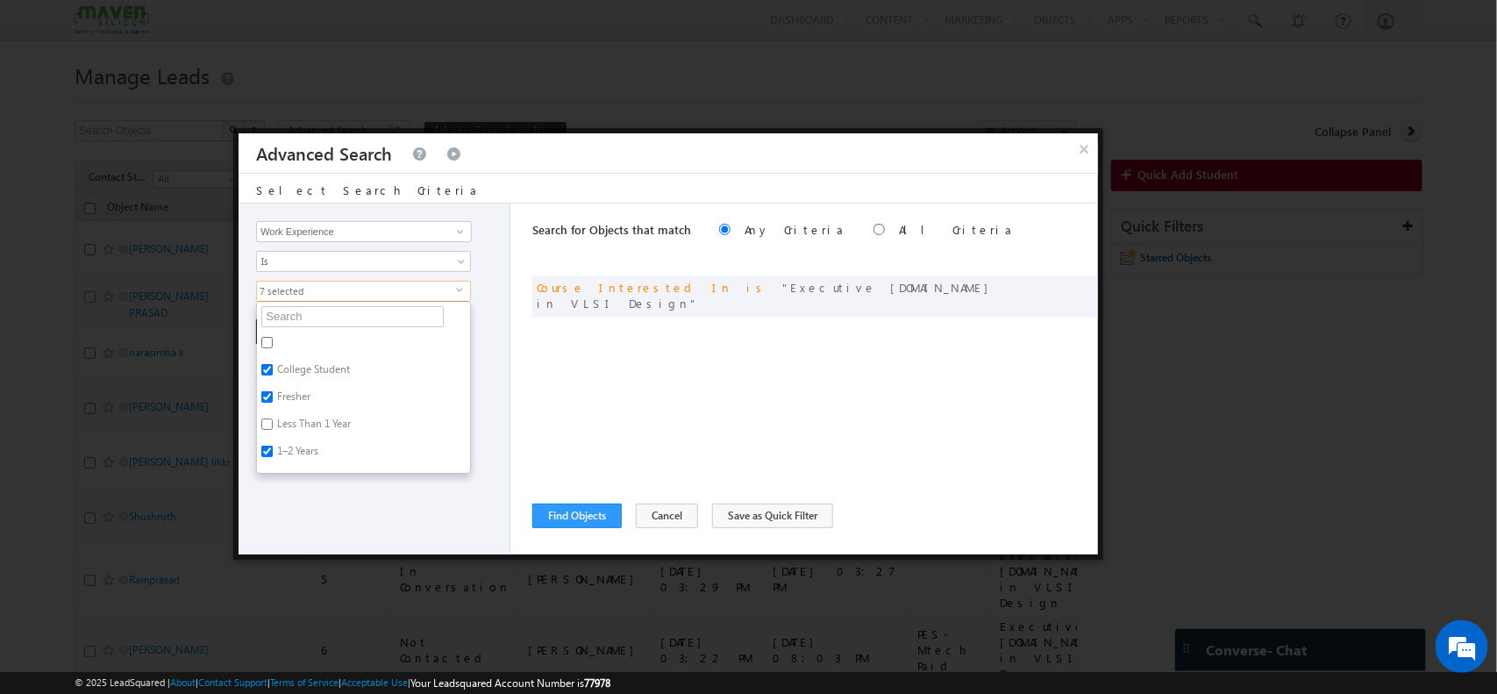
click at [265, 428] on input "Less Than 1 Year" at bounding box center [266, 423] width 11 height 11
checkbox input "true"
click at [502, 279] on div "Opportunity Type Object Activity Task Sales Group Prospect Id Academic Remarks …" at bounding box center [374, 378] width 272 height 351
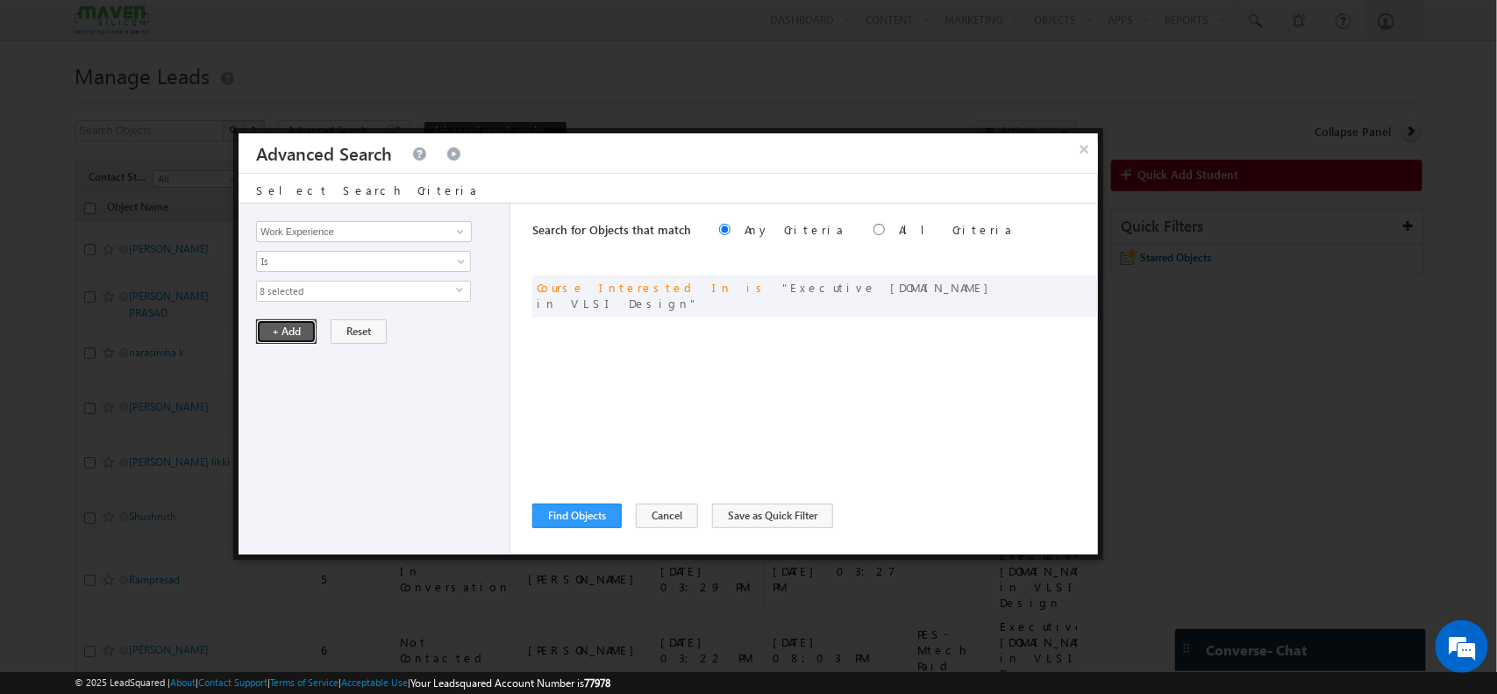
click at [290, 331] on button "+ Add" at bounding box center [286, 331] width 60 height 25
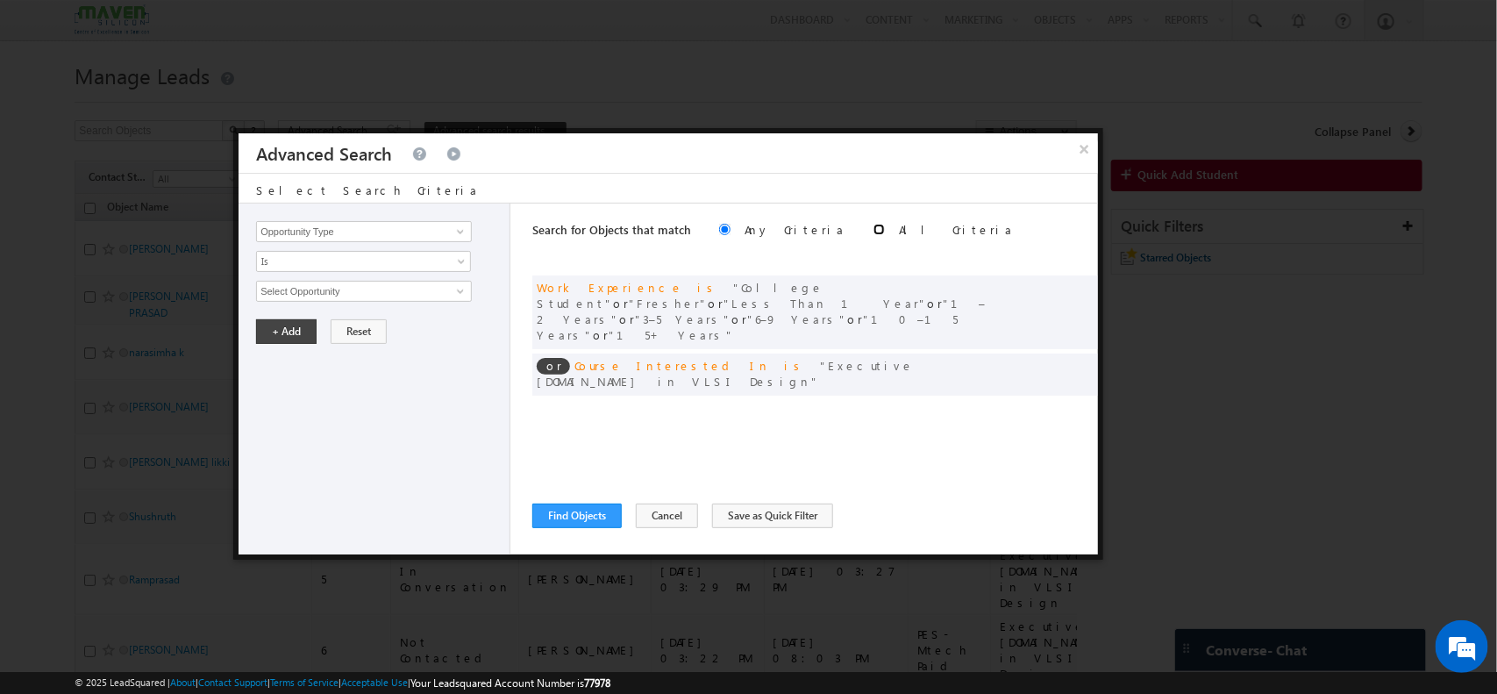
click at [873, 229] on input "radio" at bounding box center [878, 229] width 11 height 11
radio input "true"
click at [719, 229] on input "radio" at bounding box center [724, 229] width 11 height 11
radio input "true"
click at [573, 518] on button "Find Objects" at bounding box center [576, 515] width 89 height 25
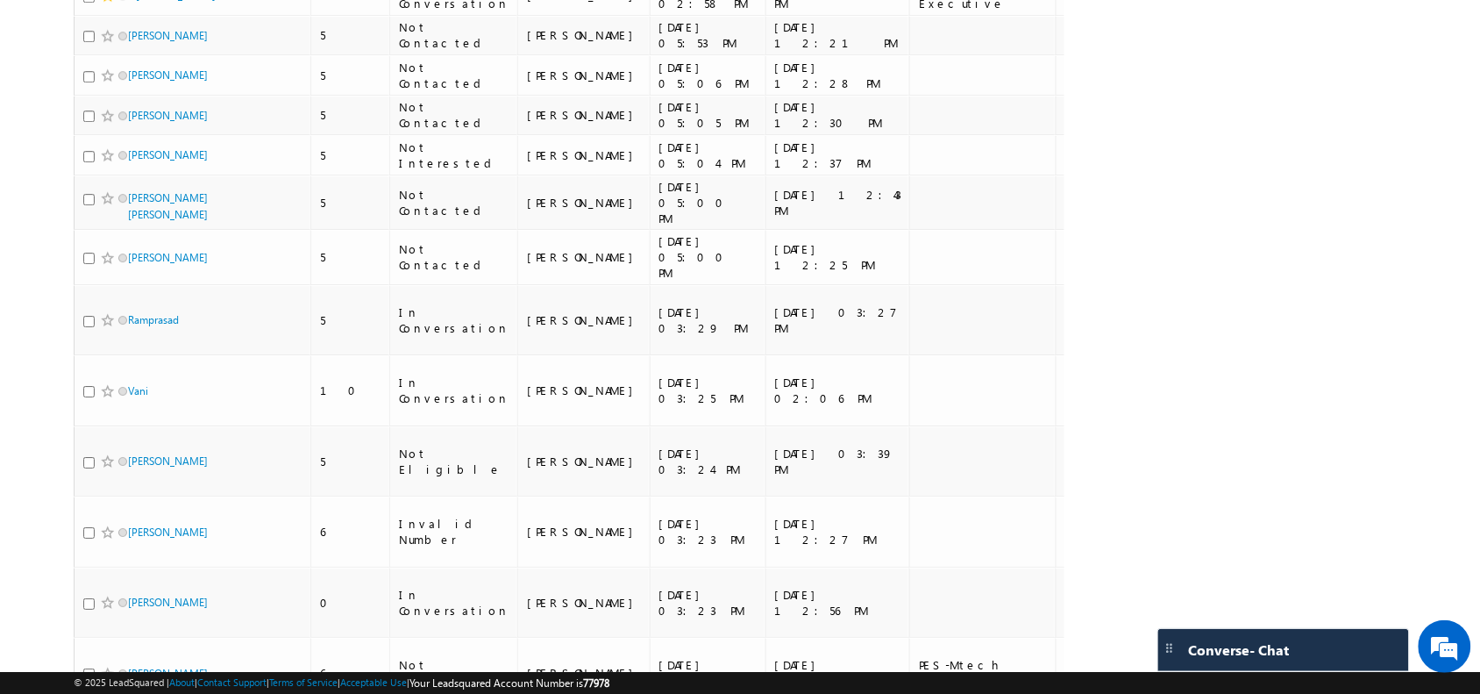
scroll to position [1705, 0]
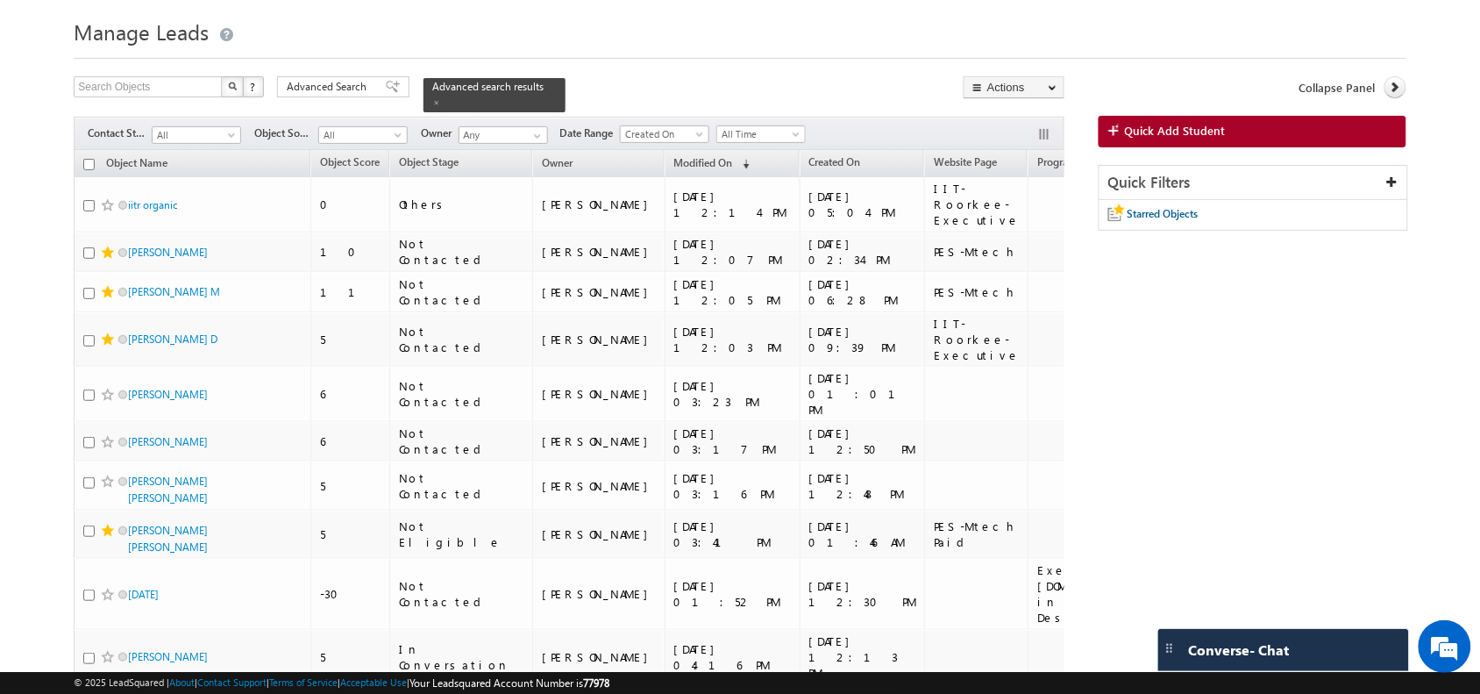
scroll to position [0, 0]
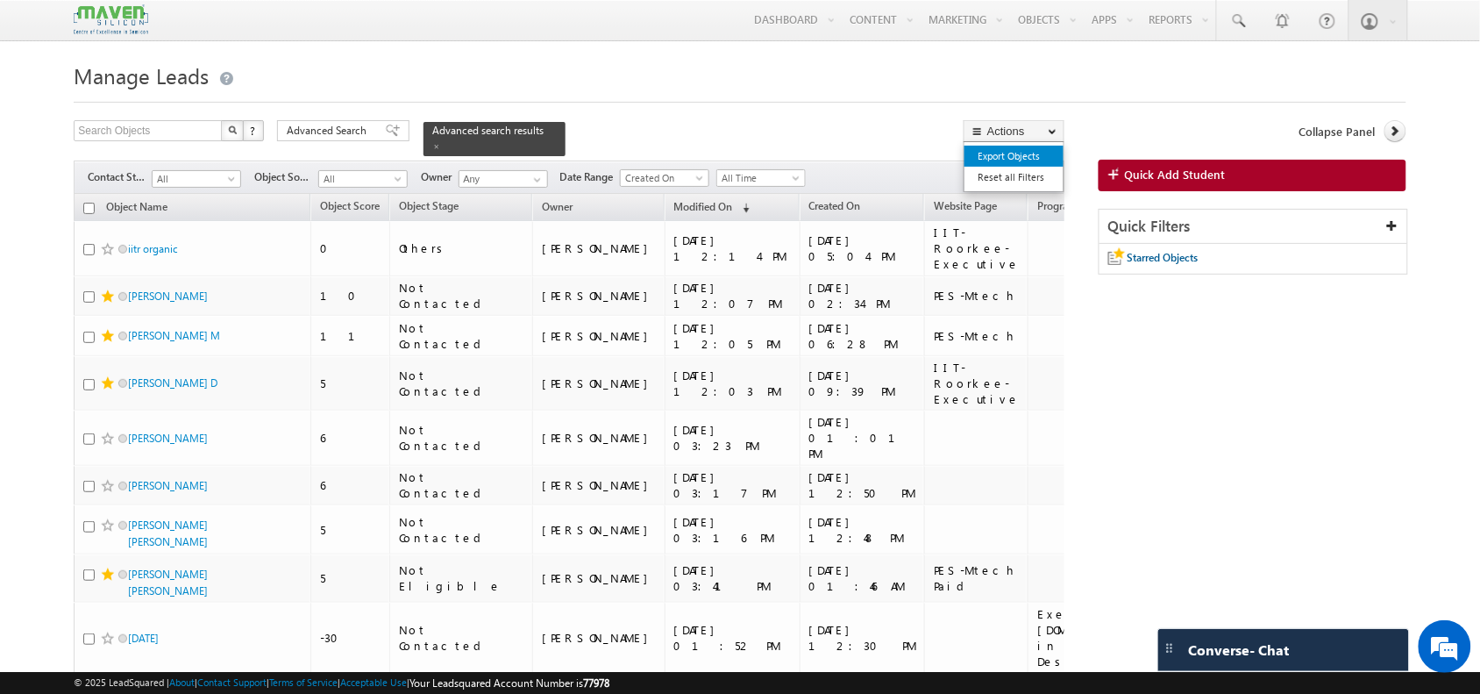
click at [1021, 152] on link "Export Objects" at bounding box center [1013, 156] width 99 height 21
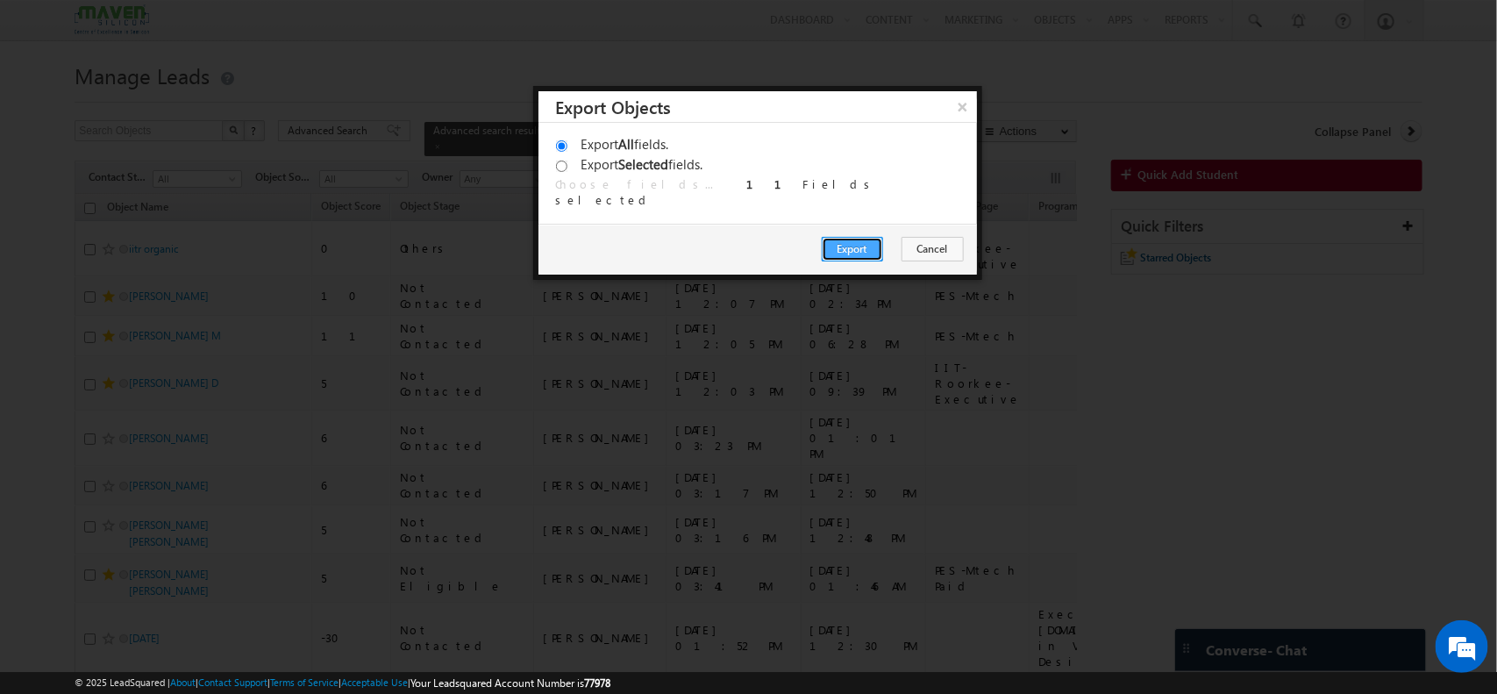
click at [857, 252] on button "Export" at bounding box center [852, 249] width 61 height 25
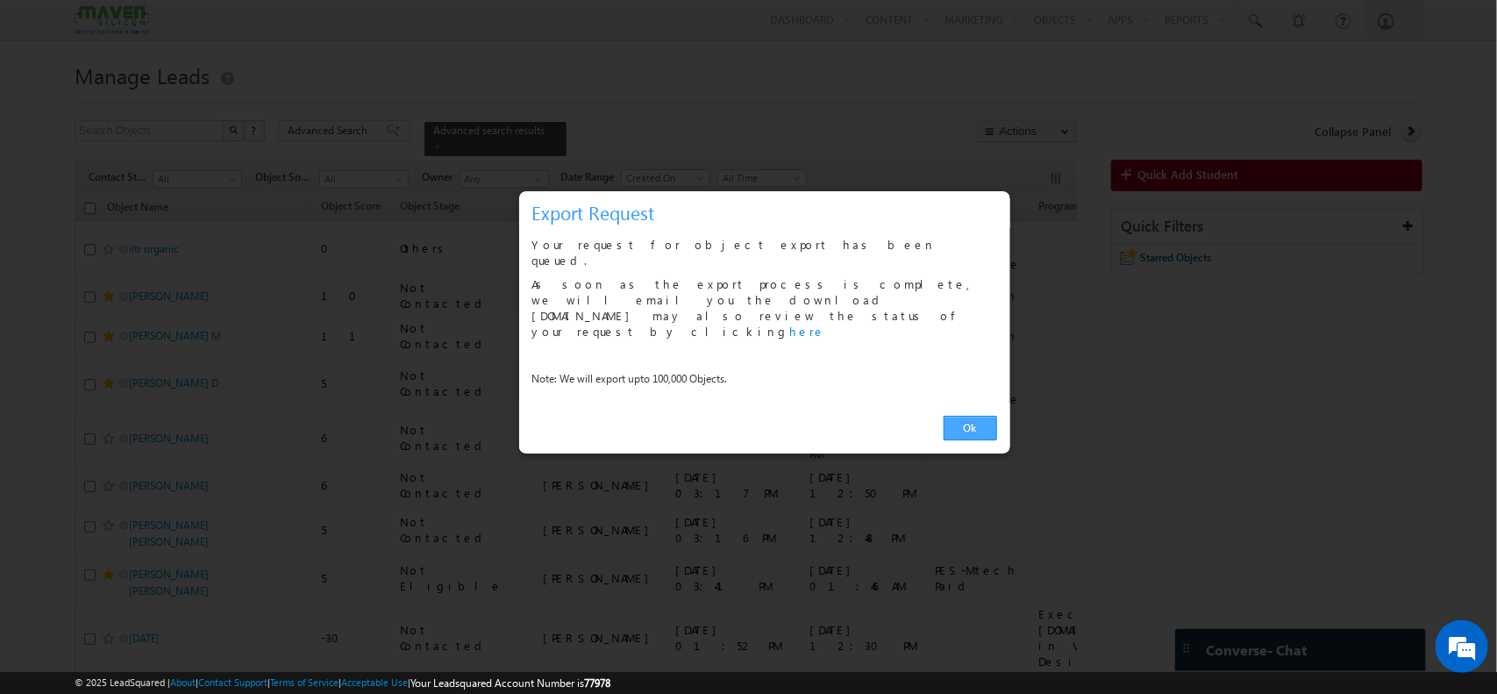
click at [957, 416] on link "Ok" at bounding box center [969, 428] width 53 height 25
